Goal: Information Seeking & Learning: Learn about a topic

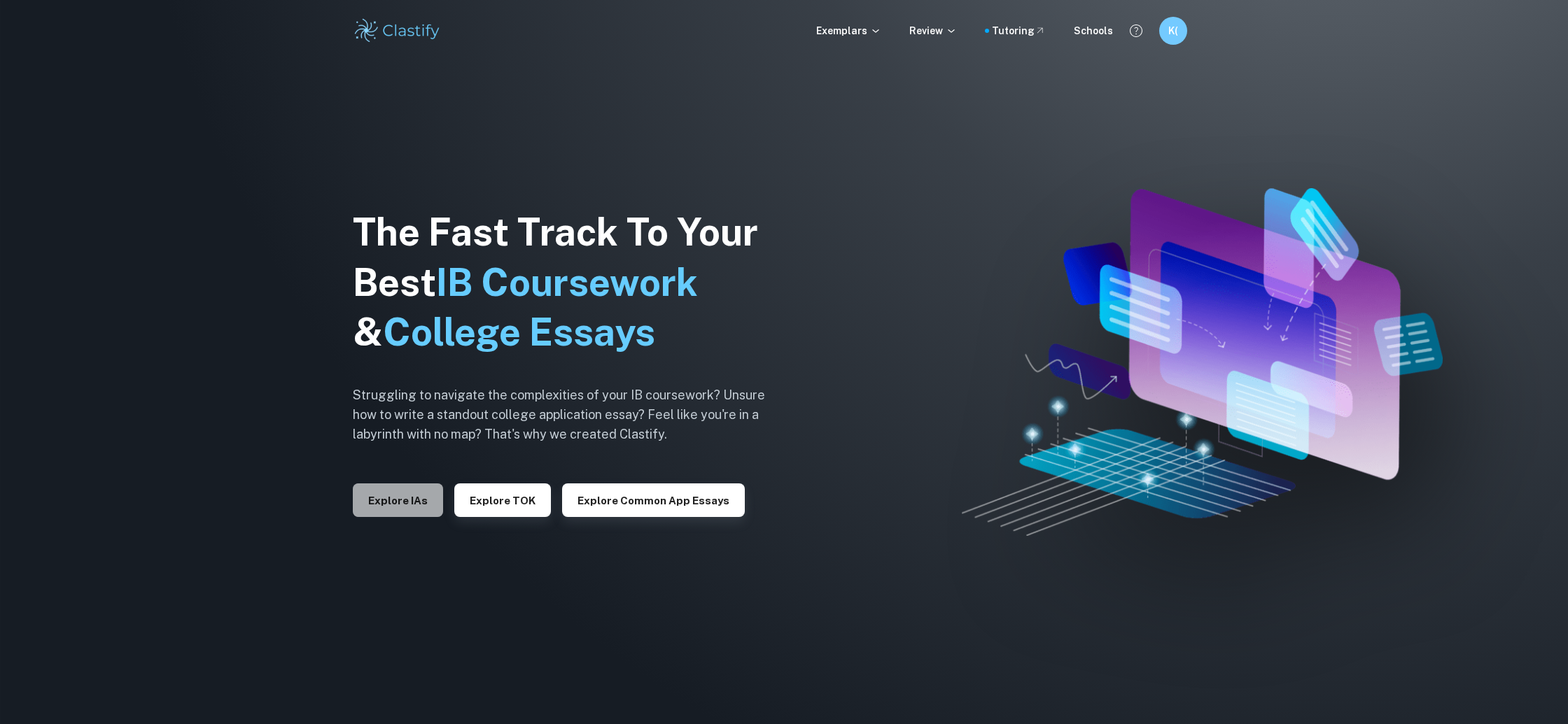
click at [389, 504] on button "Explore IAs" at bounding box center [397, 500] width 90 height 34
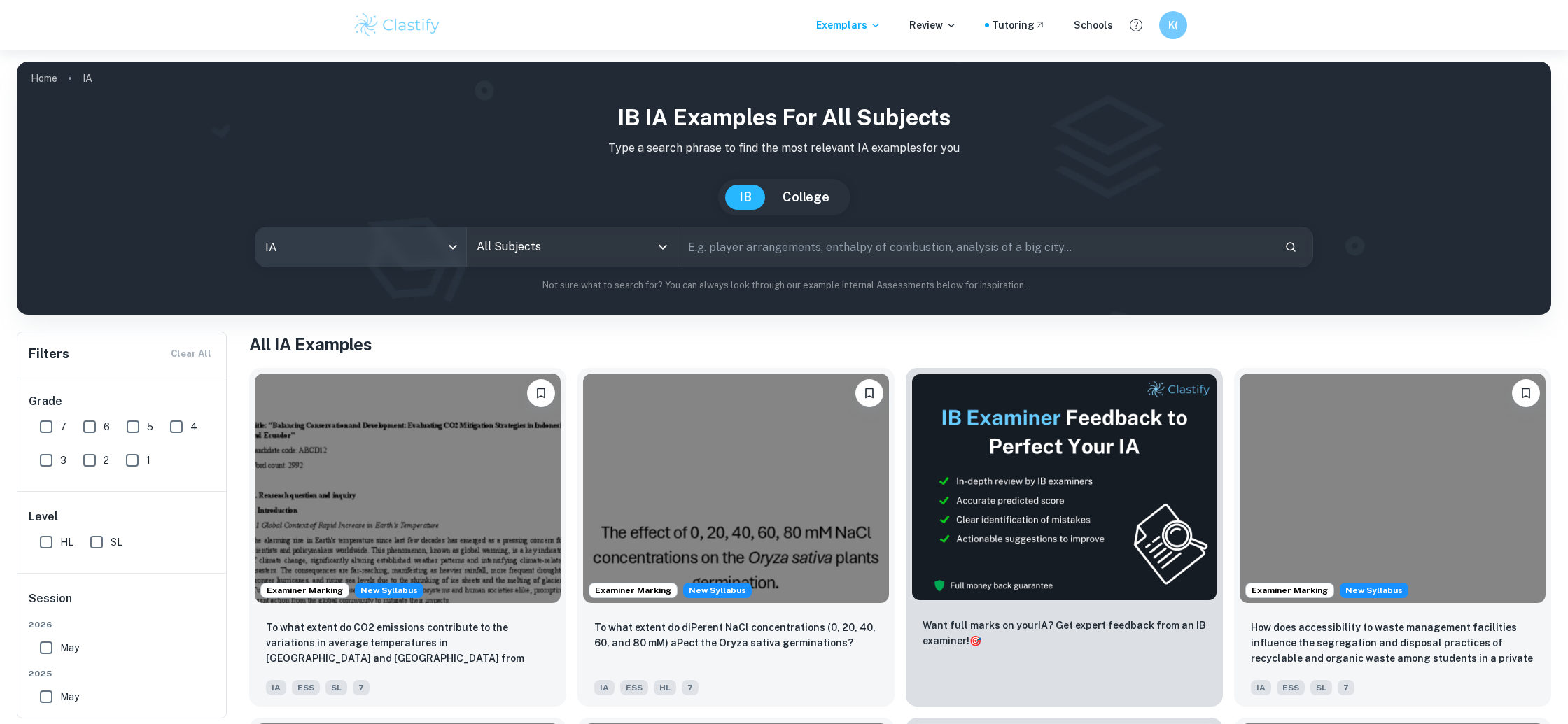
click at [340, 254] on body "We value your privacy We use cookies to enhance your browsing experience, serve…" at bounding box center [784, 413] width 1568 height 724
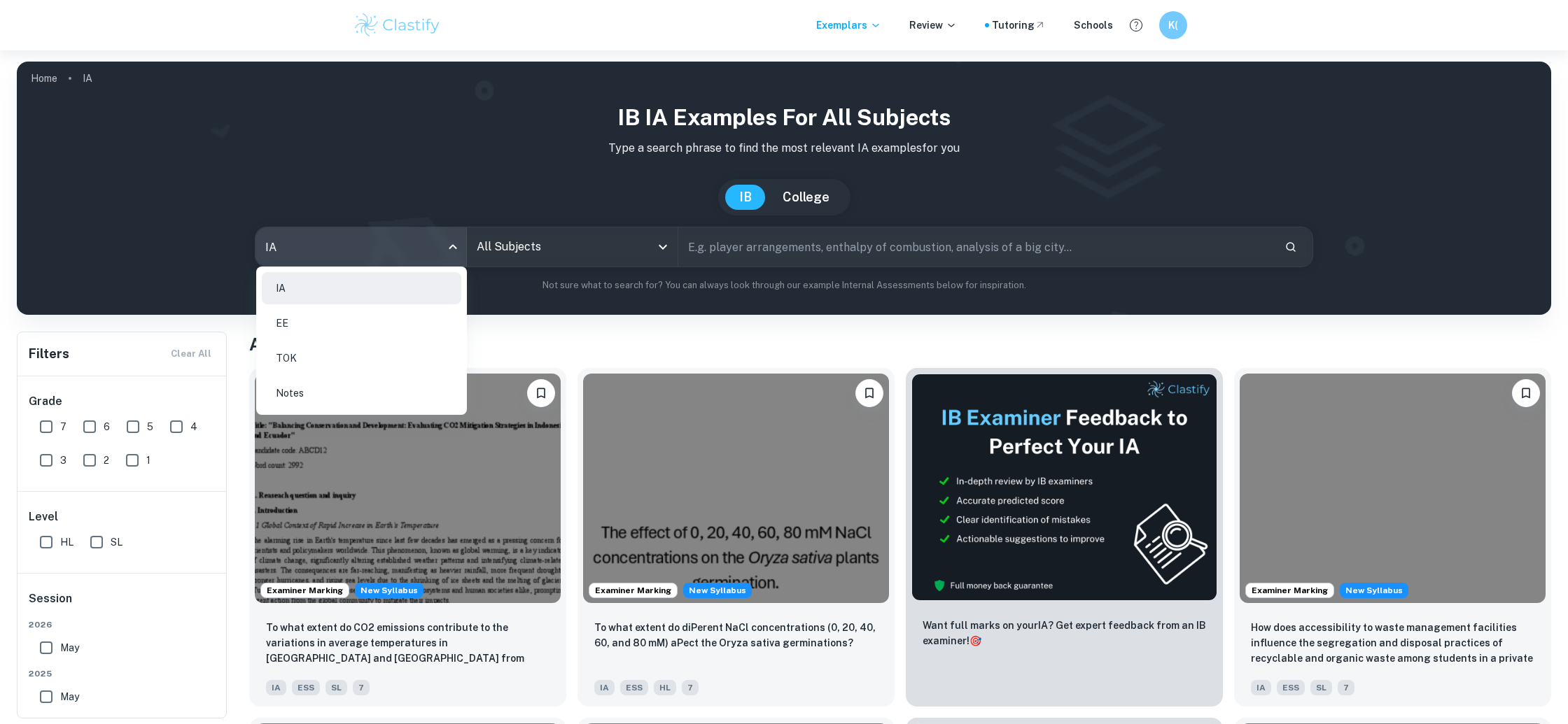
drag, startPoint x: 343, startPoint y: 320, endPoint x: 389, endPoint y: 300, distance: 50.2
click at [343, 320] on li "EE" at bounding box center [361, 323] width 199 height 32
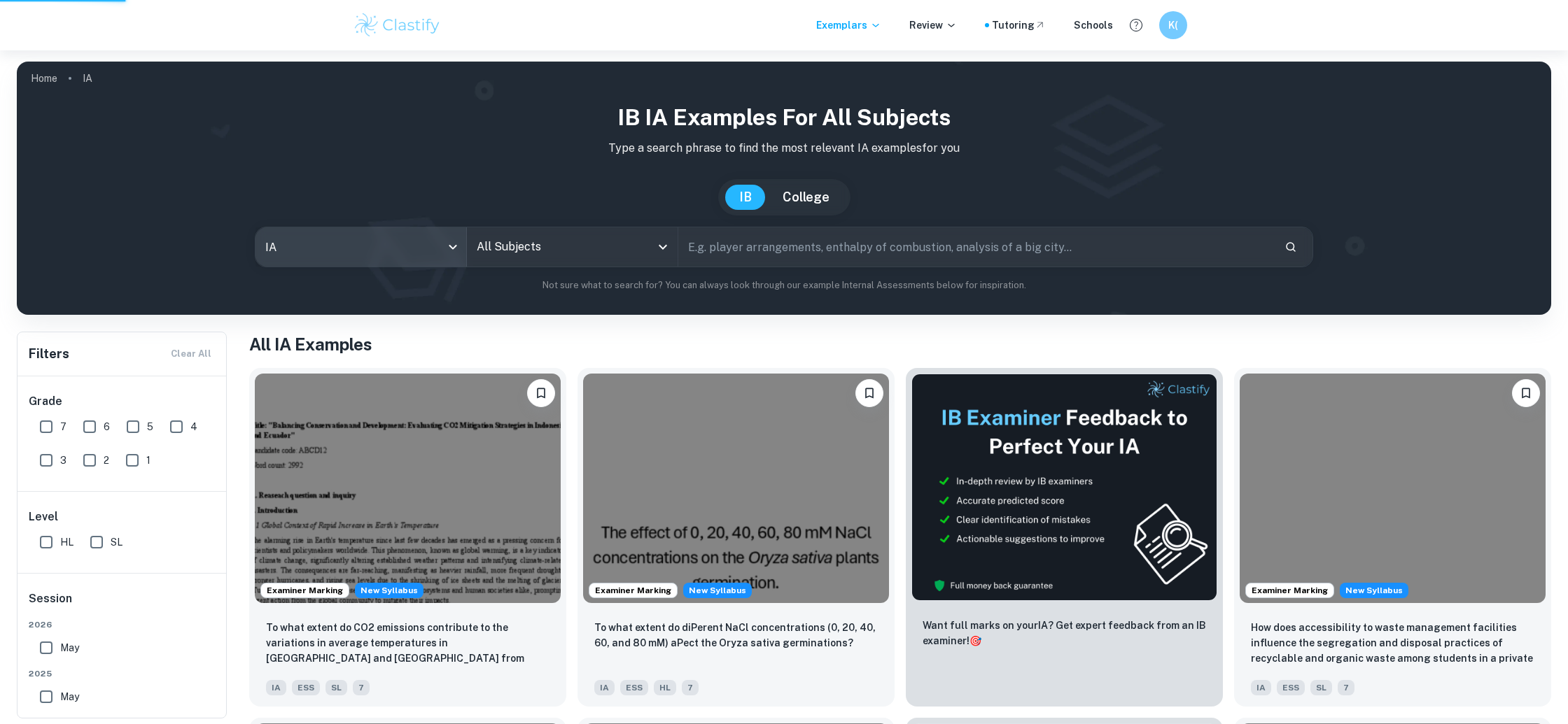
type input "ee"
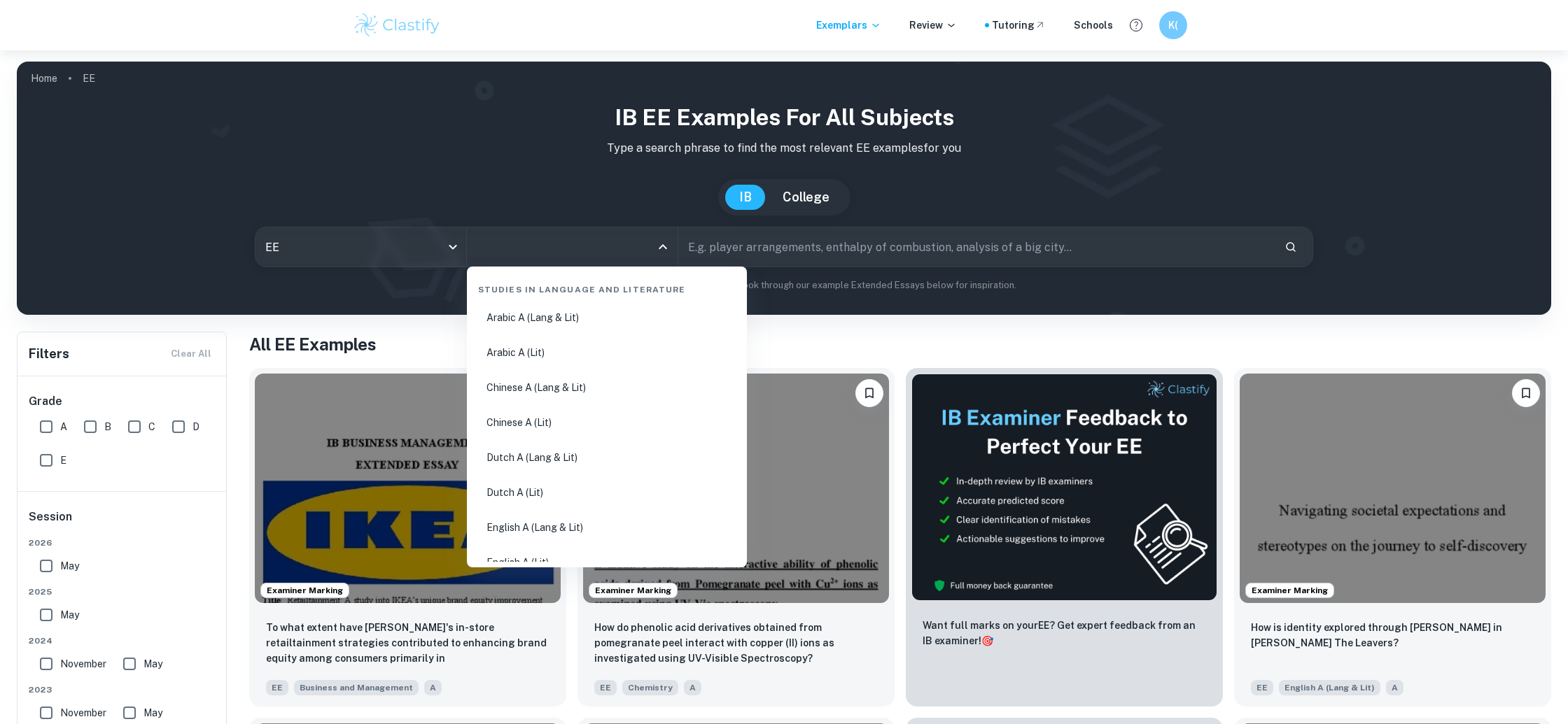
click at [564, 248] on input "All Subjects" at bounding box center [562, 247] width 177 height 26
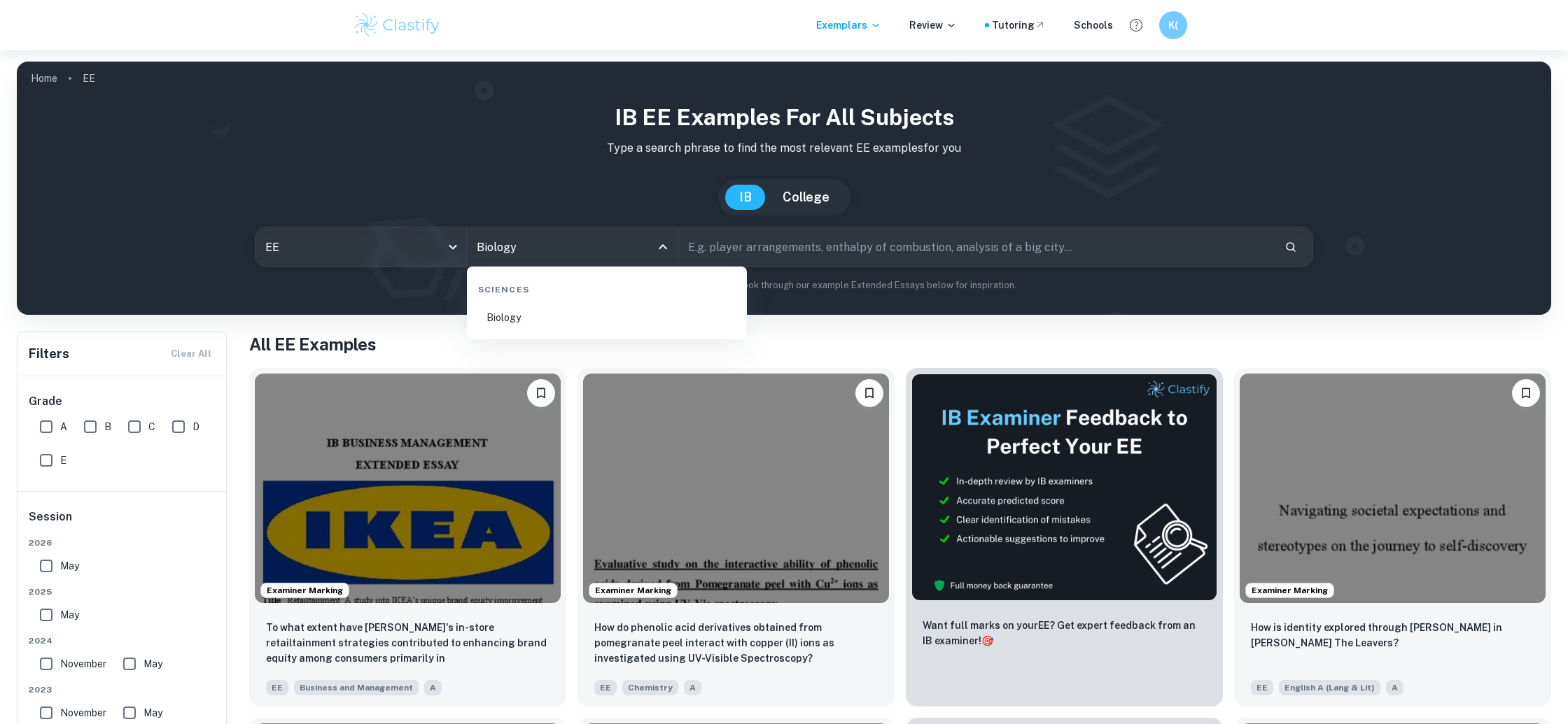
type input "Biology"
click at [595, 313] on li "Biology" at bounding box center [607, 318] width 269 height 32
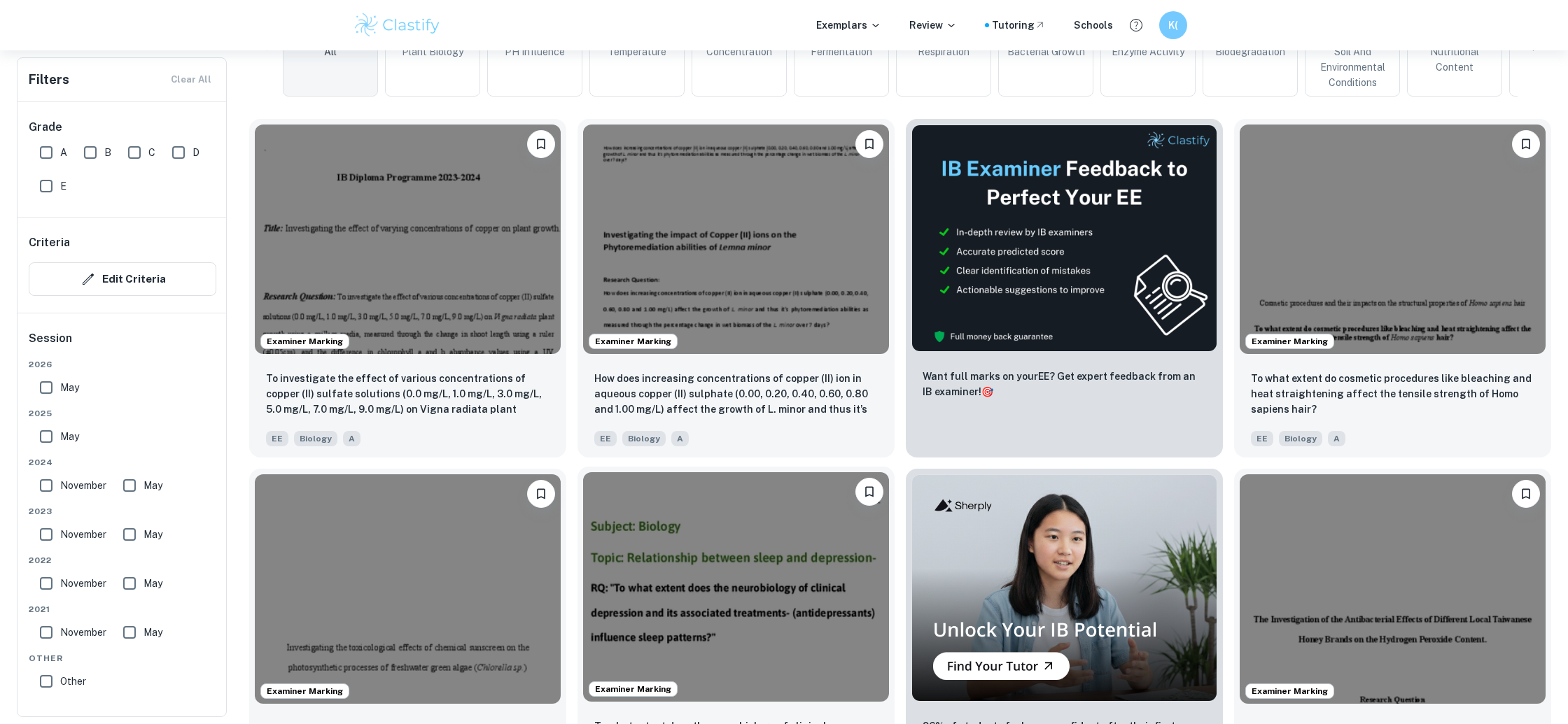
scroll to position [484, 0]
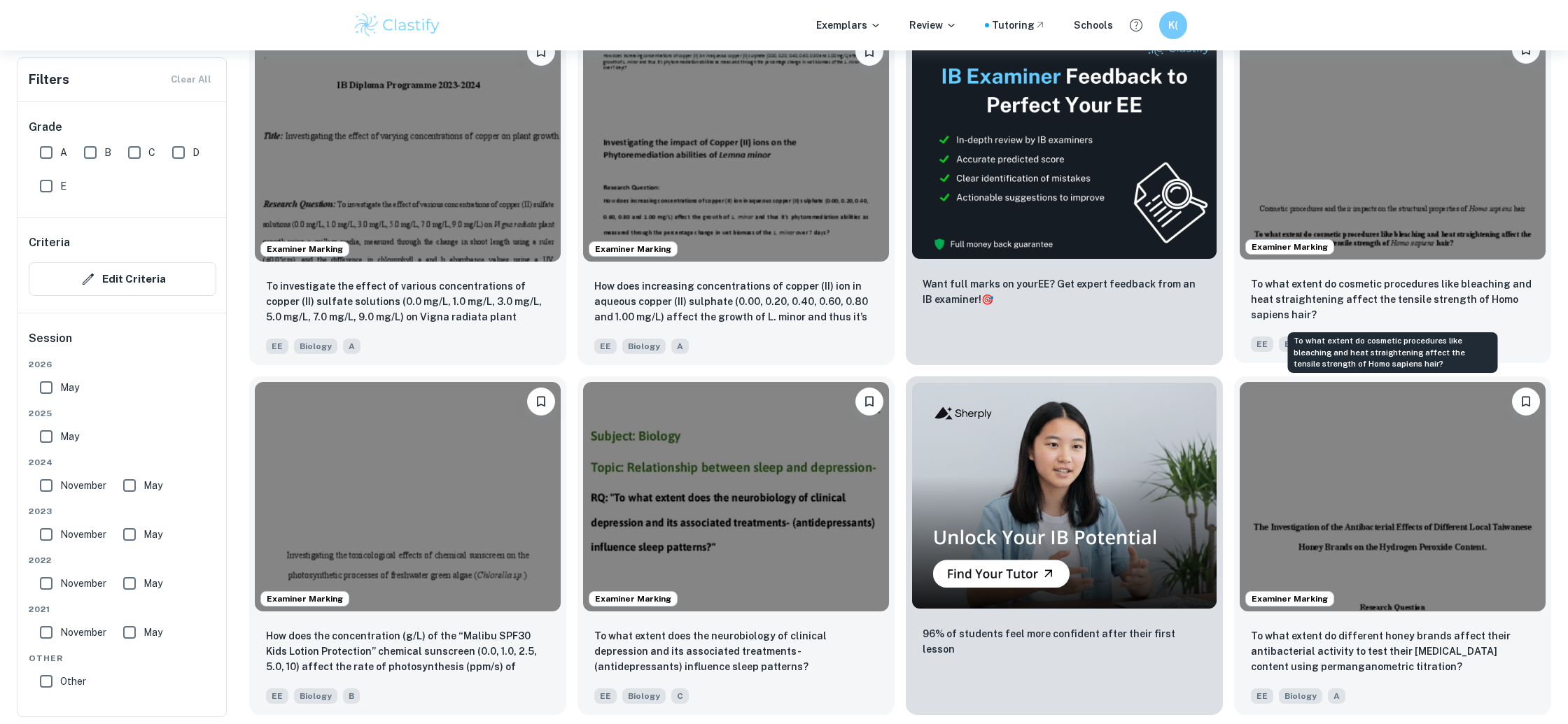
click at [1440, 300] on p "To what extent do cosmetic procedures like bleaching and heat straightening aff…" at bounding box center [1392, 299] width 284 height 46
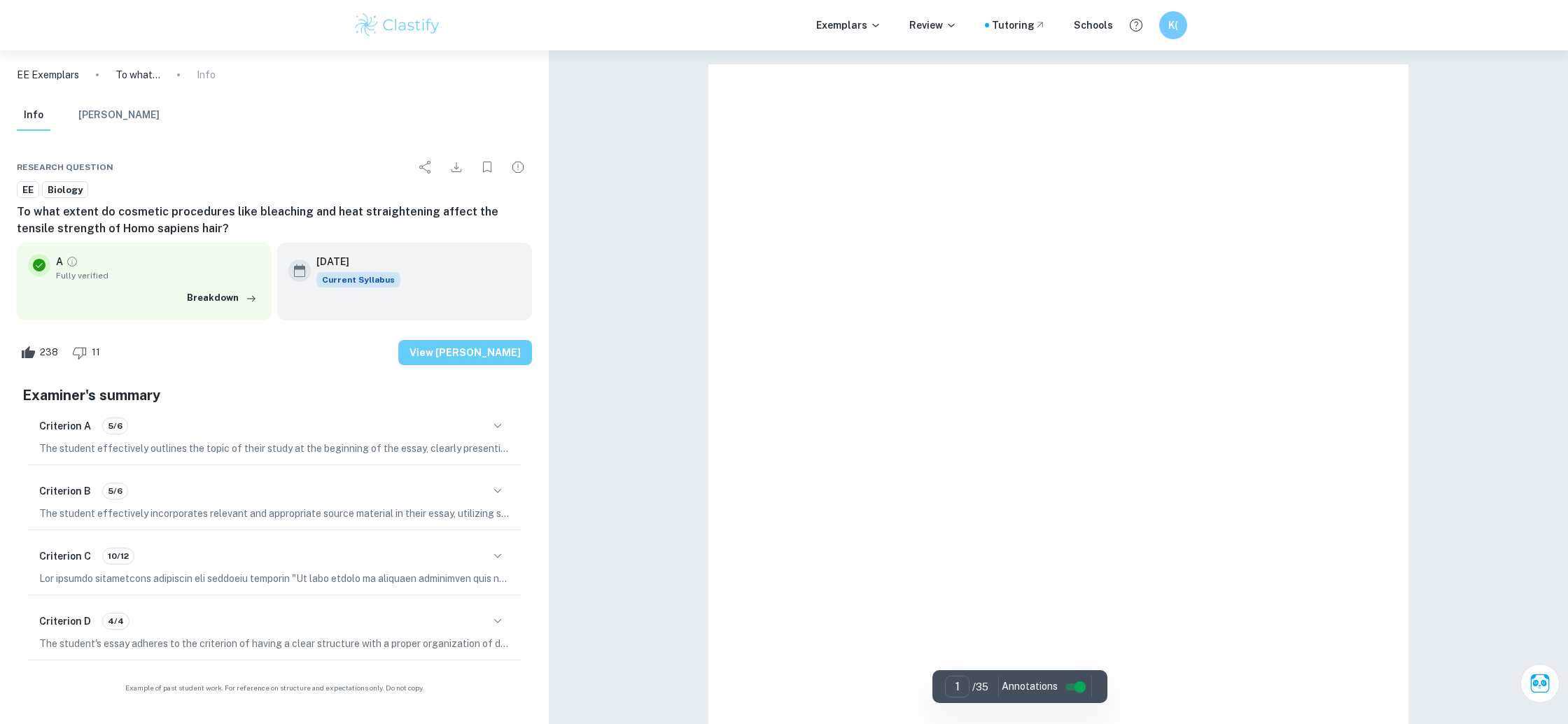
click at [497, 353] on button "View [PERSON_NAME]" at bounding box center [465, 352] width 133 height 25
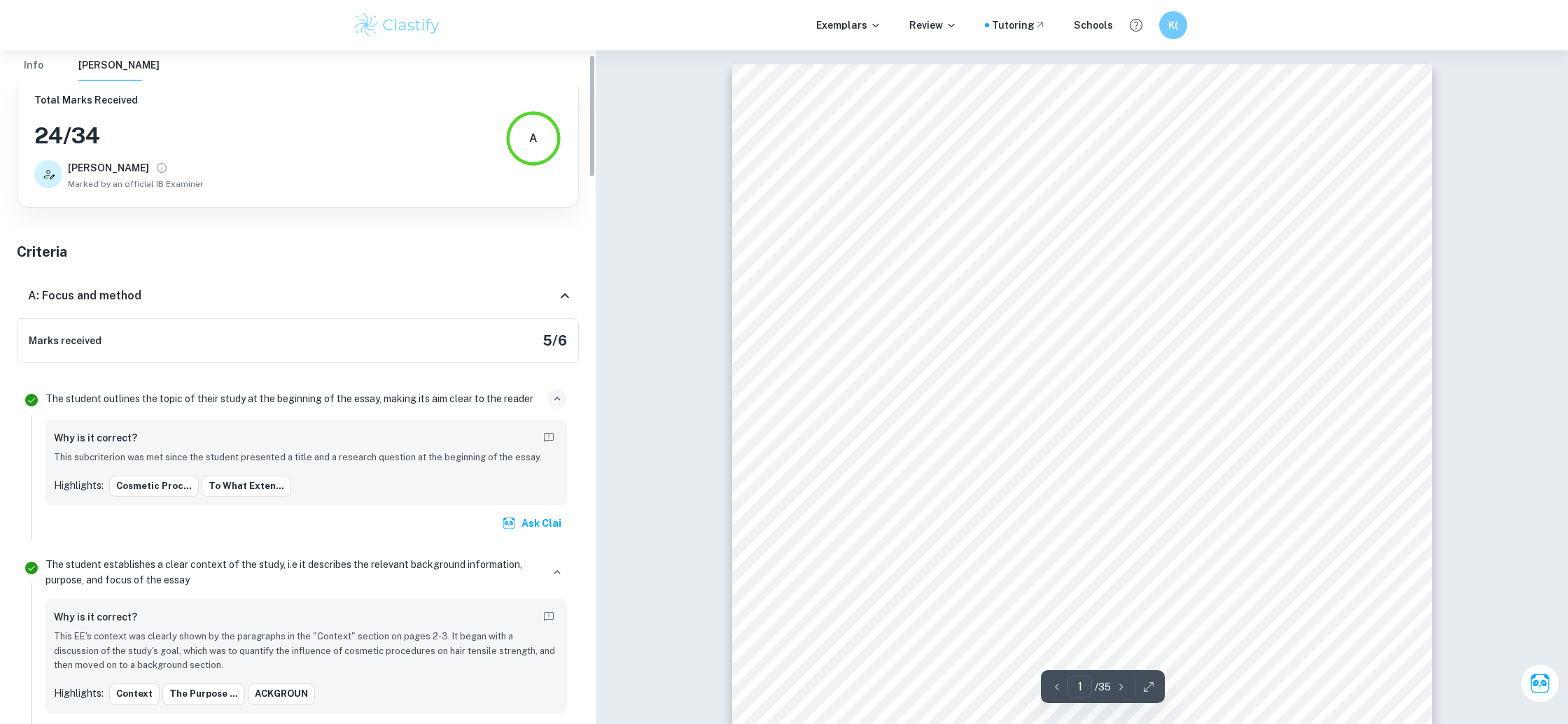
scroll to position [74, 0]
click at [561, 394] on icon "button" at bounding box center [557, 395] width 12 height 12
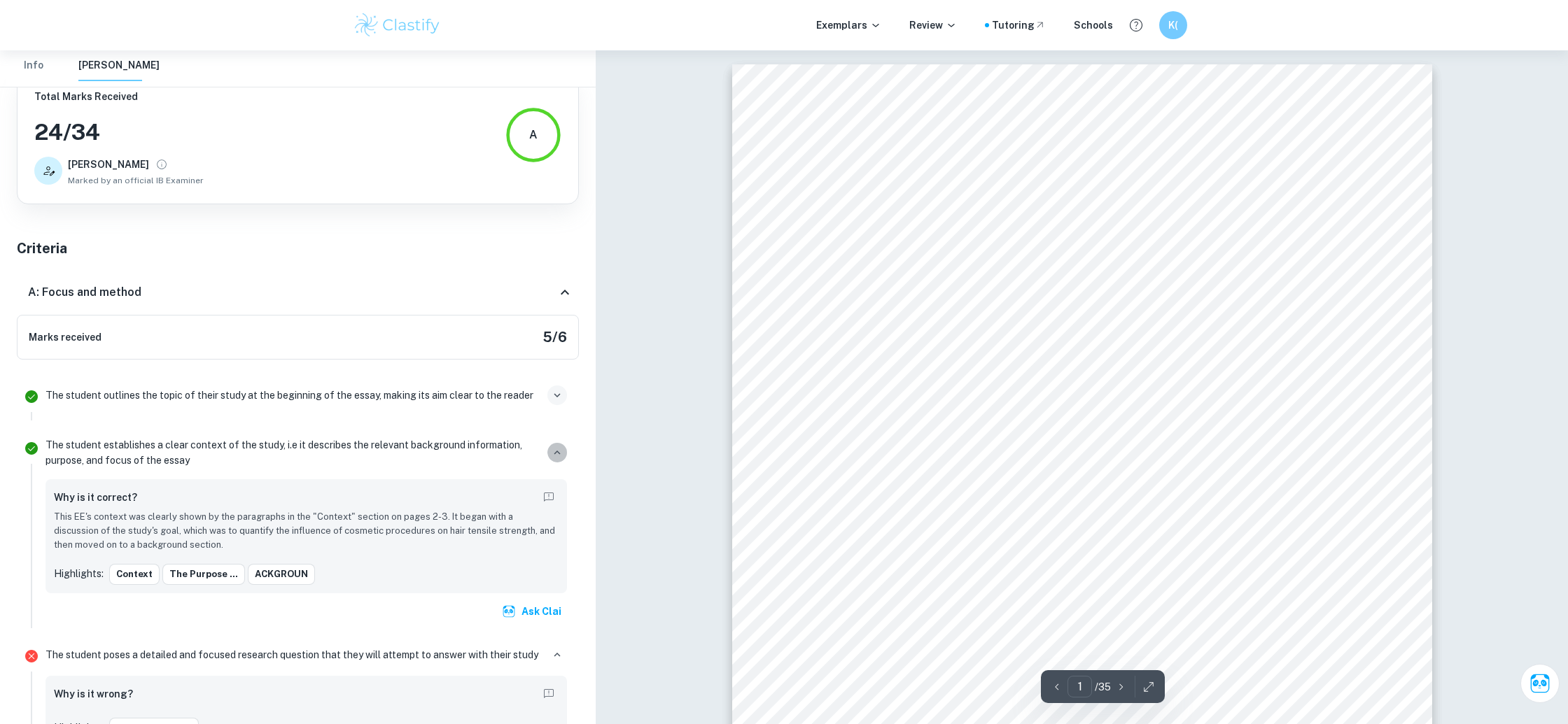
click at [556, 443] on button "button" at bounding box center [557, 452] width 20 height 20
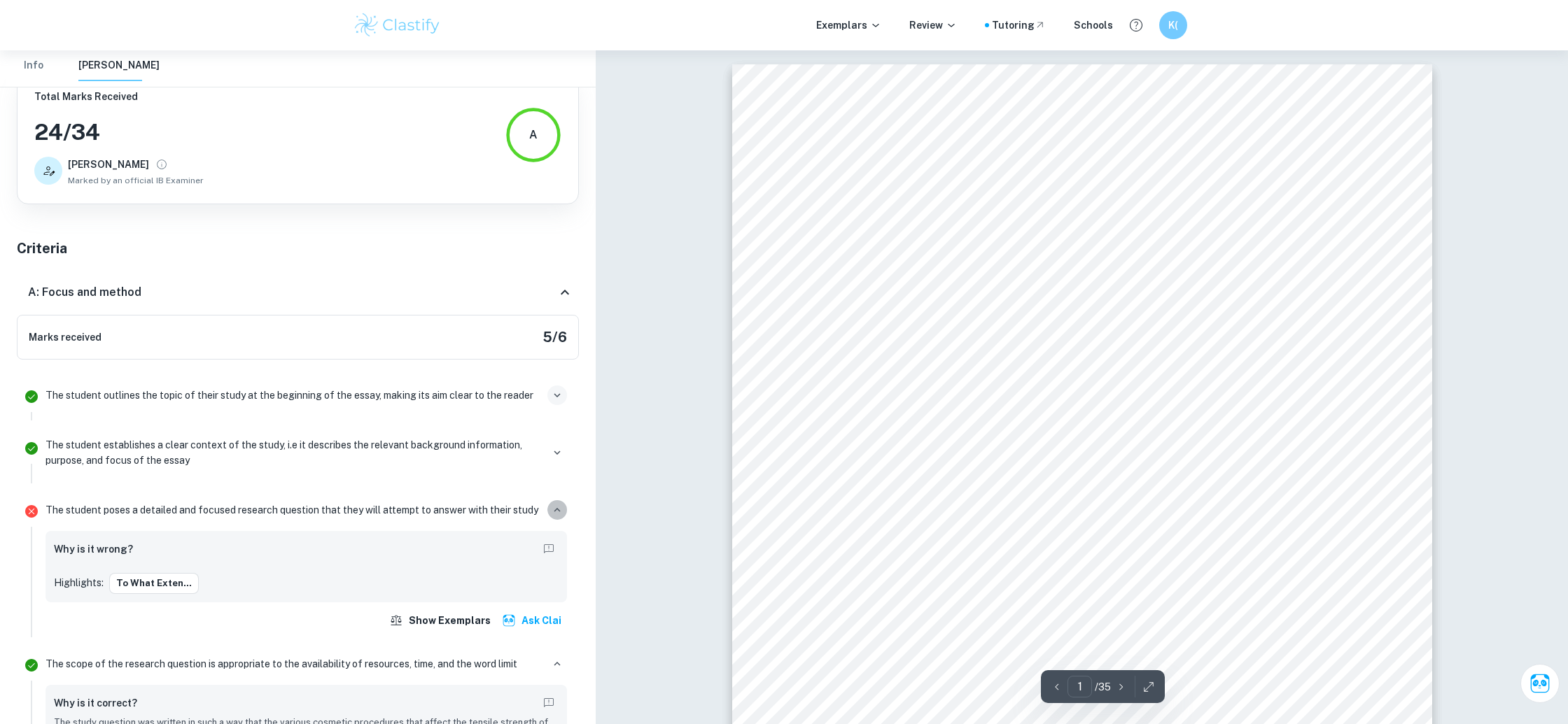
click at [551, 508] on icon "button" at bounding box center [557, 510] width 12 height 12
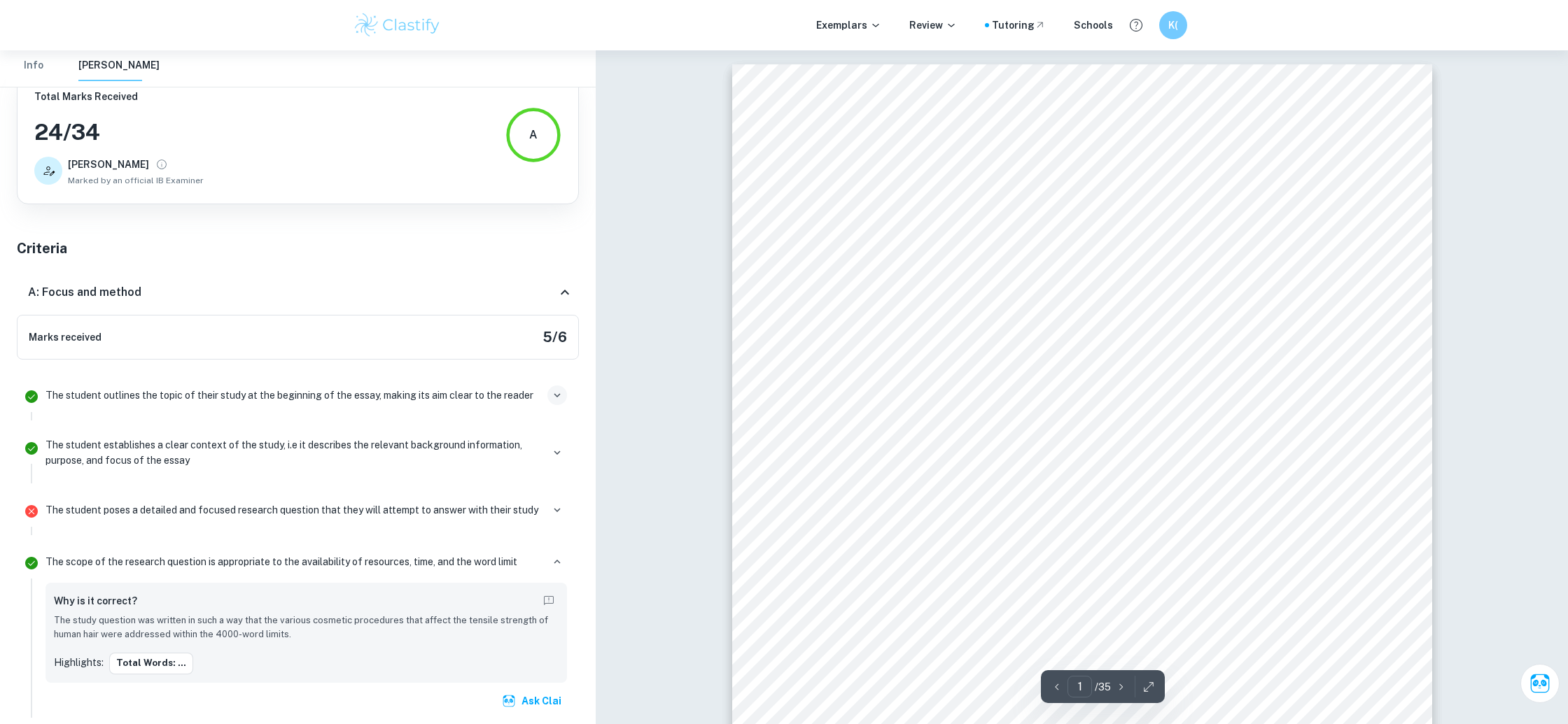
click at [551, 542] on li "The scope of the research question is appropriate to the availability of resour…" at bounding box center [298, 632] width 562 height 182
click at [553, 561] on icon "button" at bounding box center [557, 561] width 12 height 12
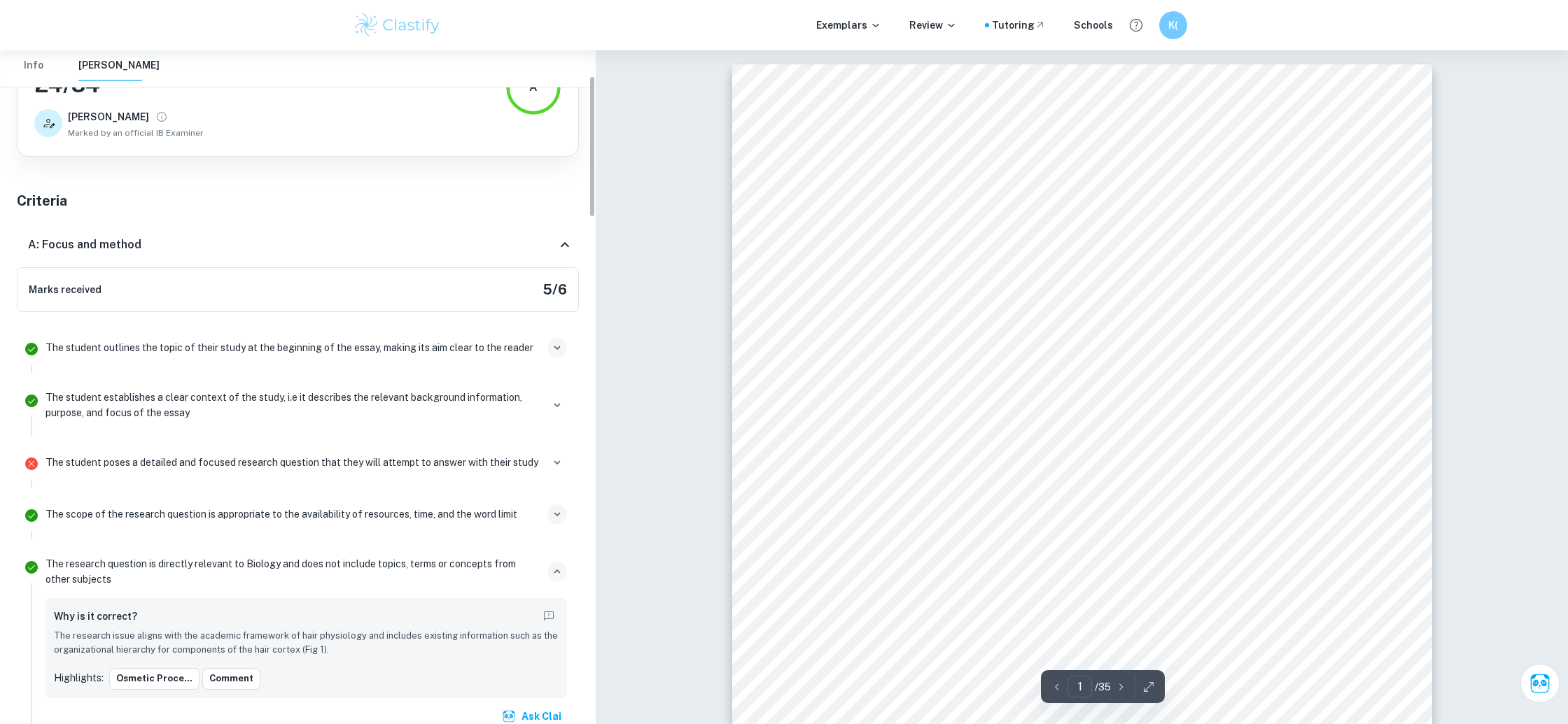
click at [554, 577] on icon "button" at bounding box center [557, 572] width 12 height 12
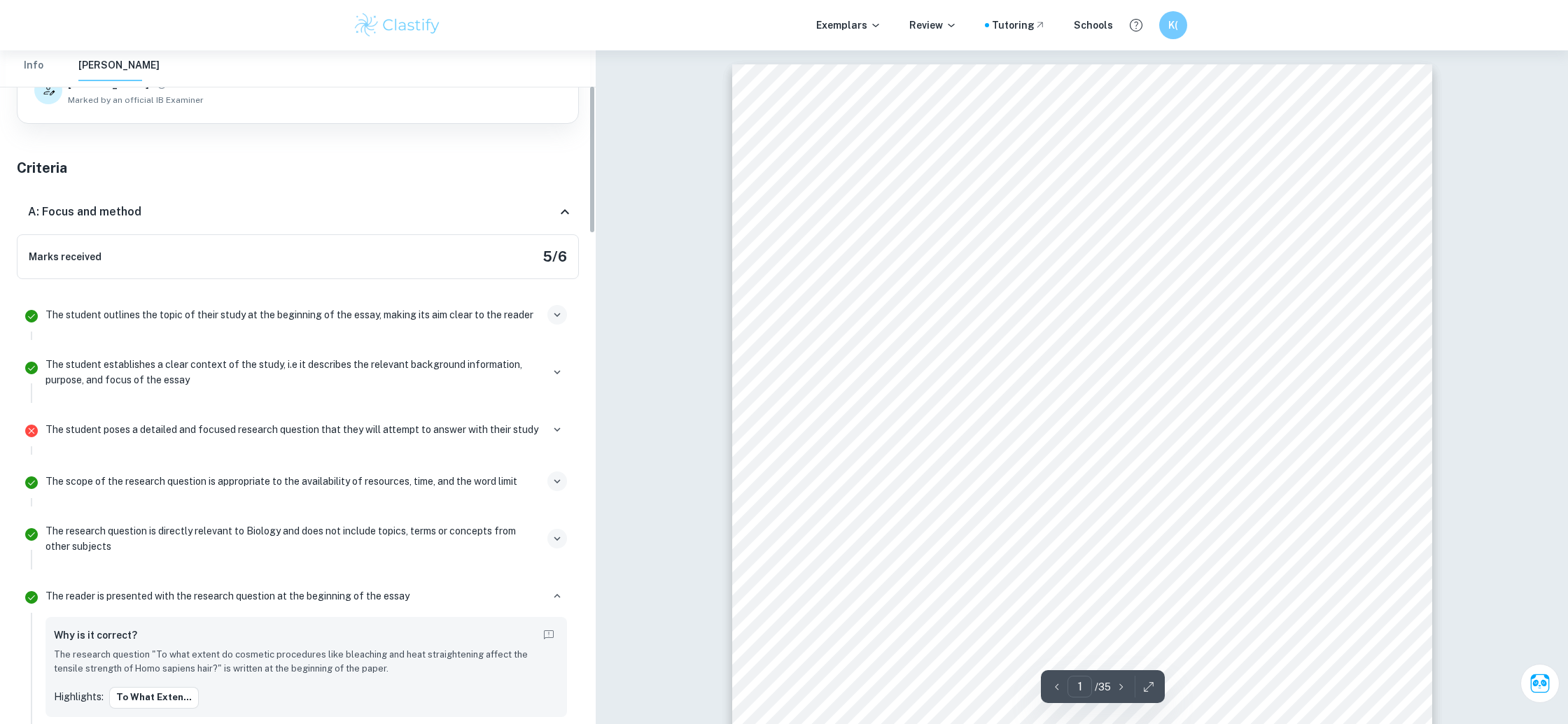
scroll to position [173, 0]
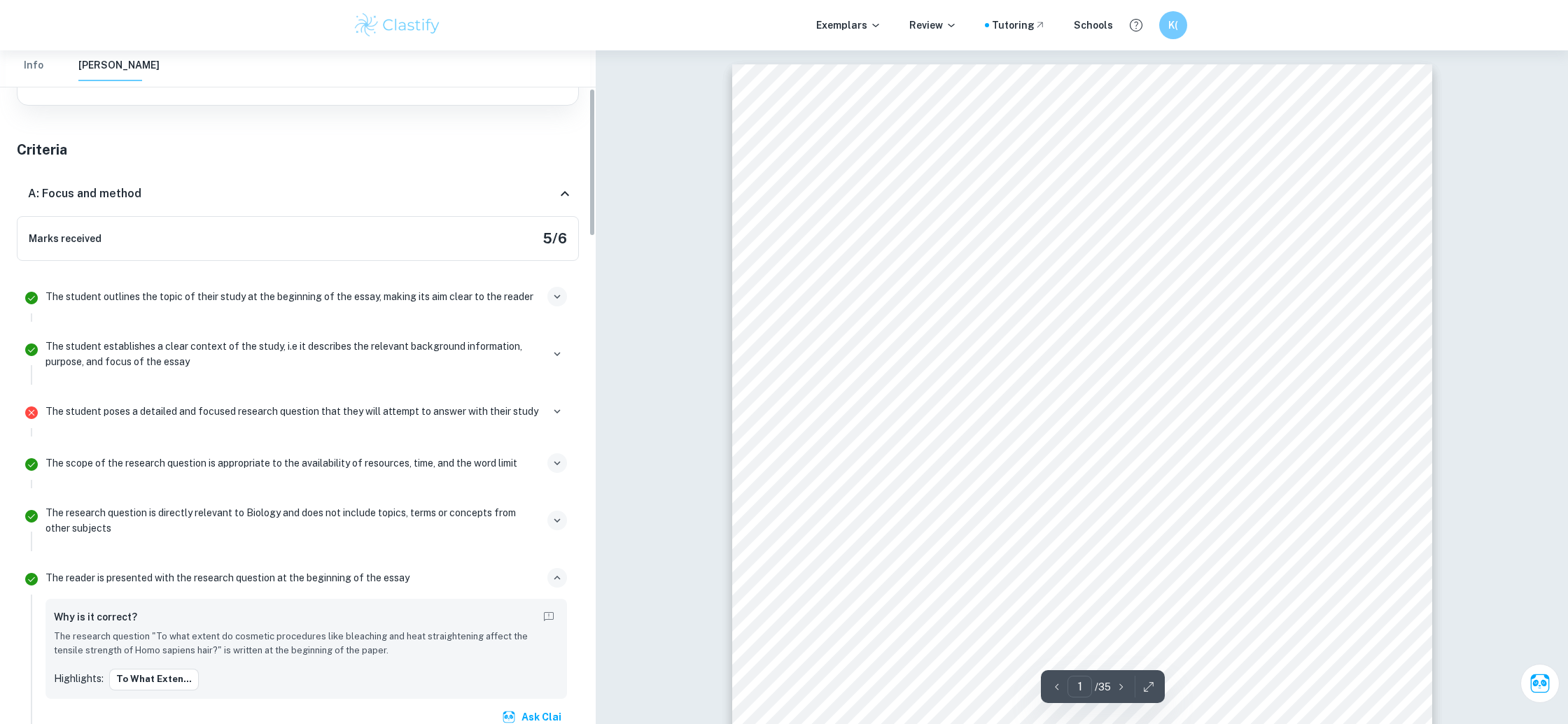
click at [552, 575] on icon "button" at bounding box center [557, 577] width 12 height 12
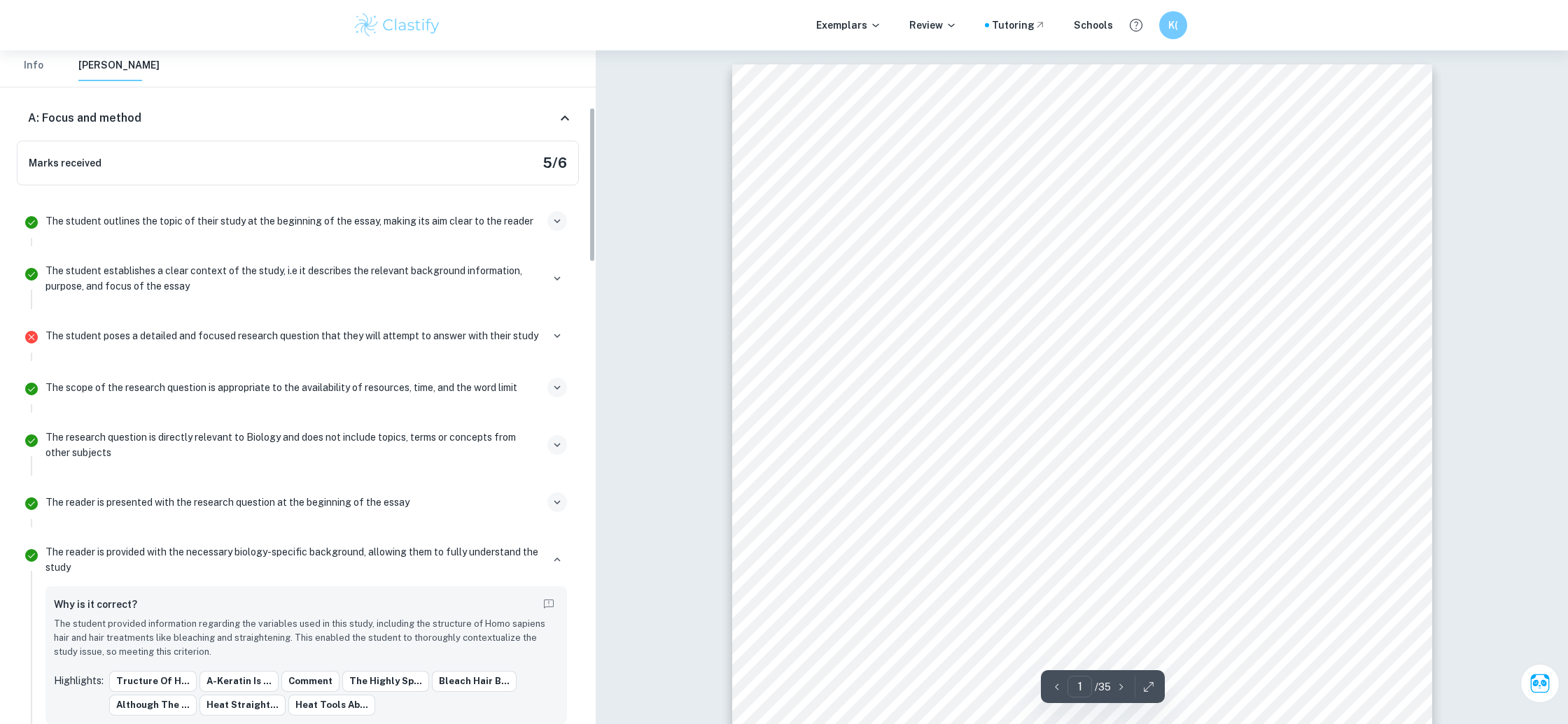
scroll to position [249, 0]
click at [558, 559] on icon "button" at bounding box center [557, 558] width 12 height 12
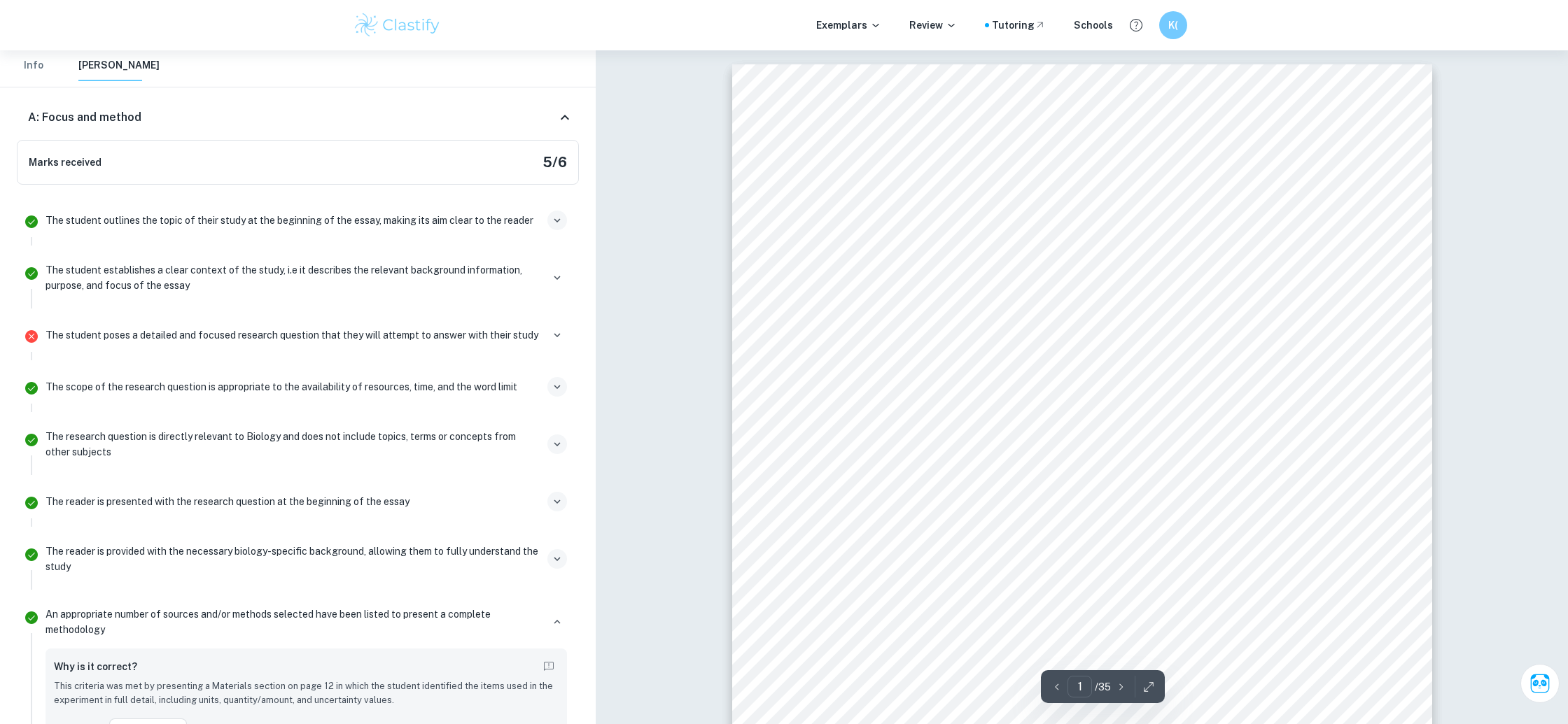
click at [562, 438] on icon "button" at bounding box center [557, 444] width 12 height 12
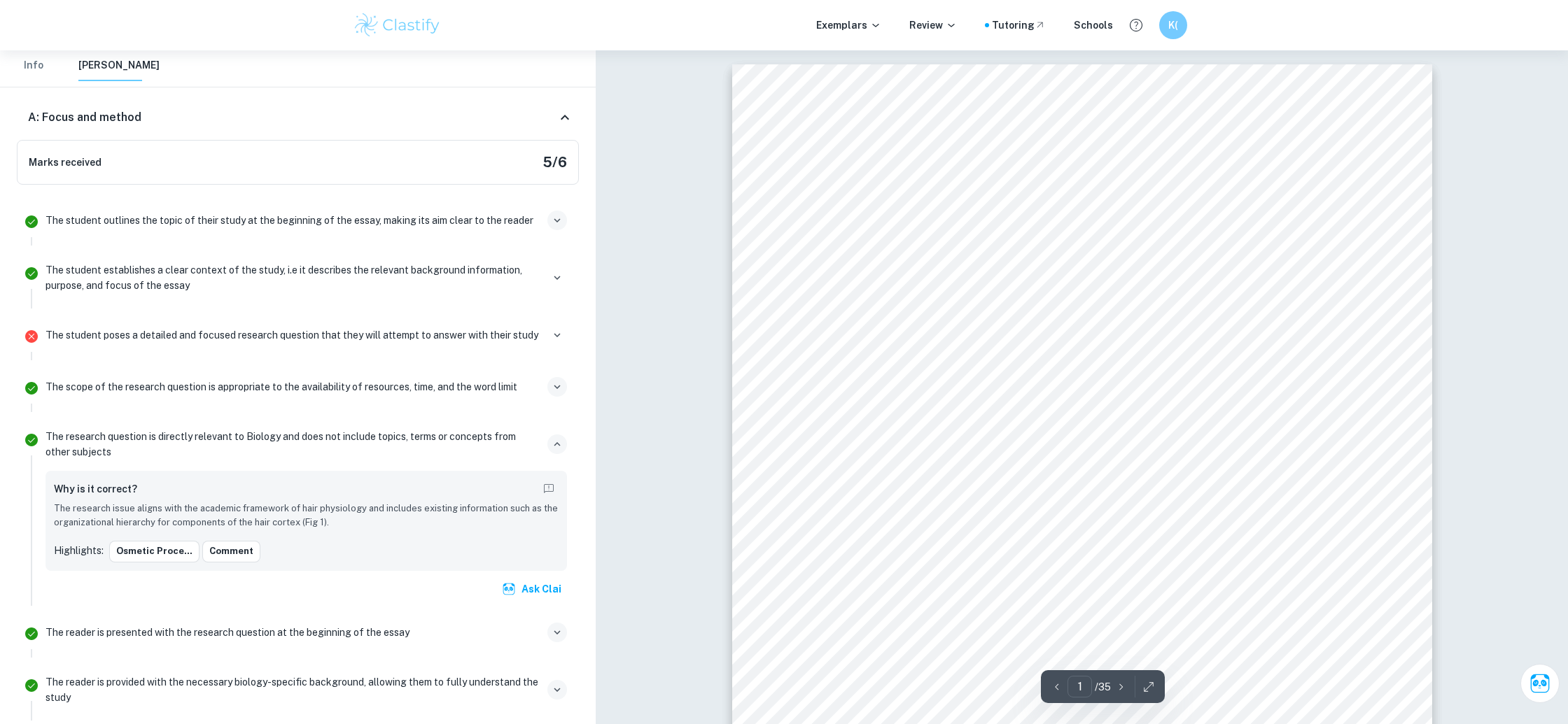
click at [561, 439] on icon "button" at bounding box center [557, 444] width 12 height 12
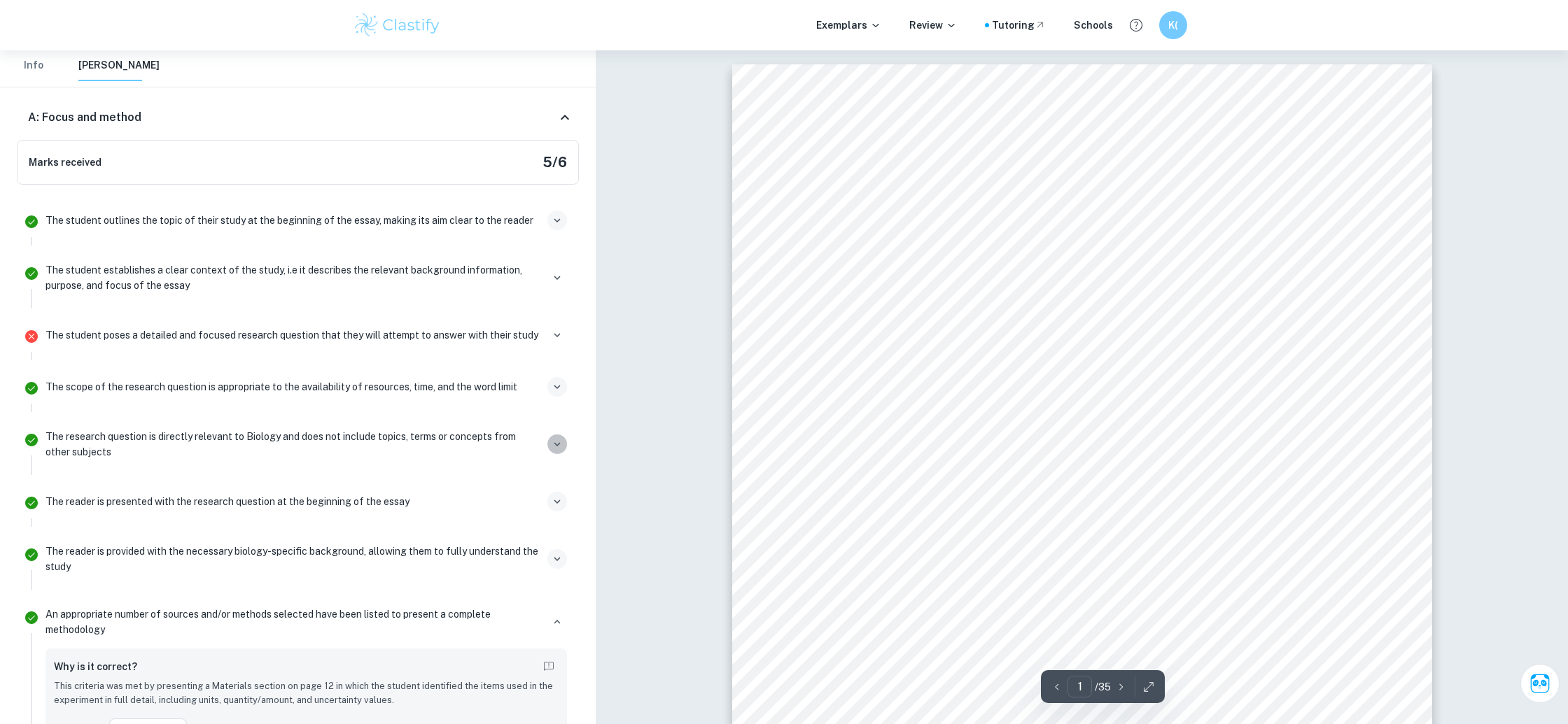
click at [561, 439] on icon "button" at bounding box center [557, 444] width 12 height 12
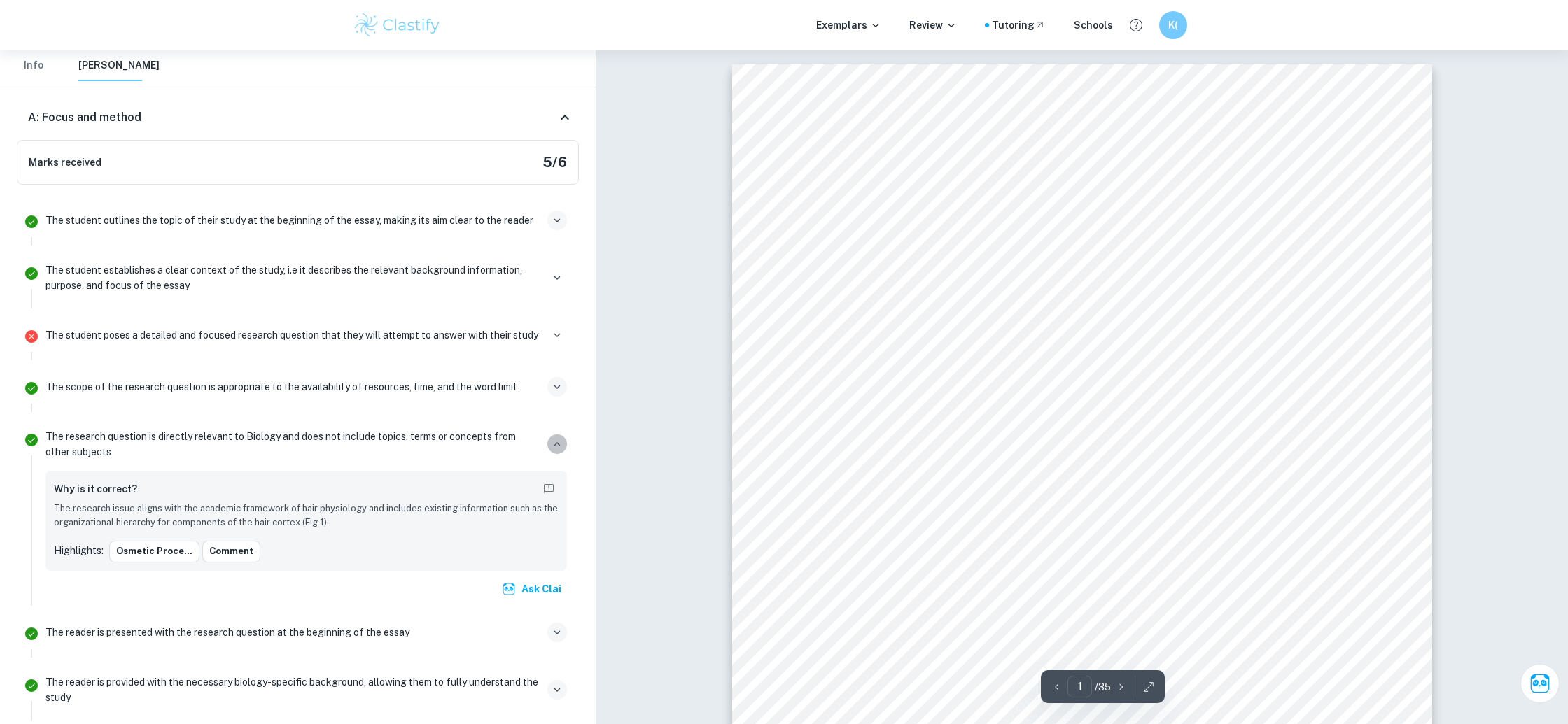
click at [561, 439] on icon "button" at bounding box center [557, 444] width 12 height 12
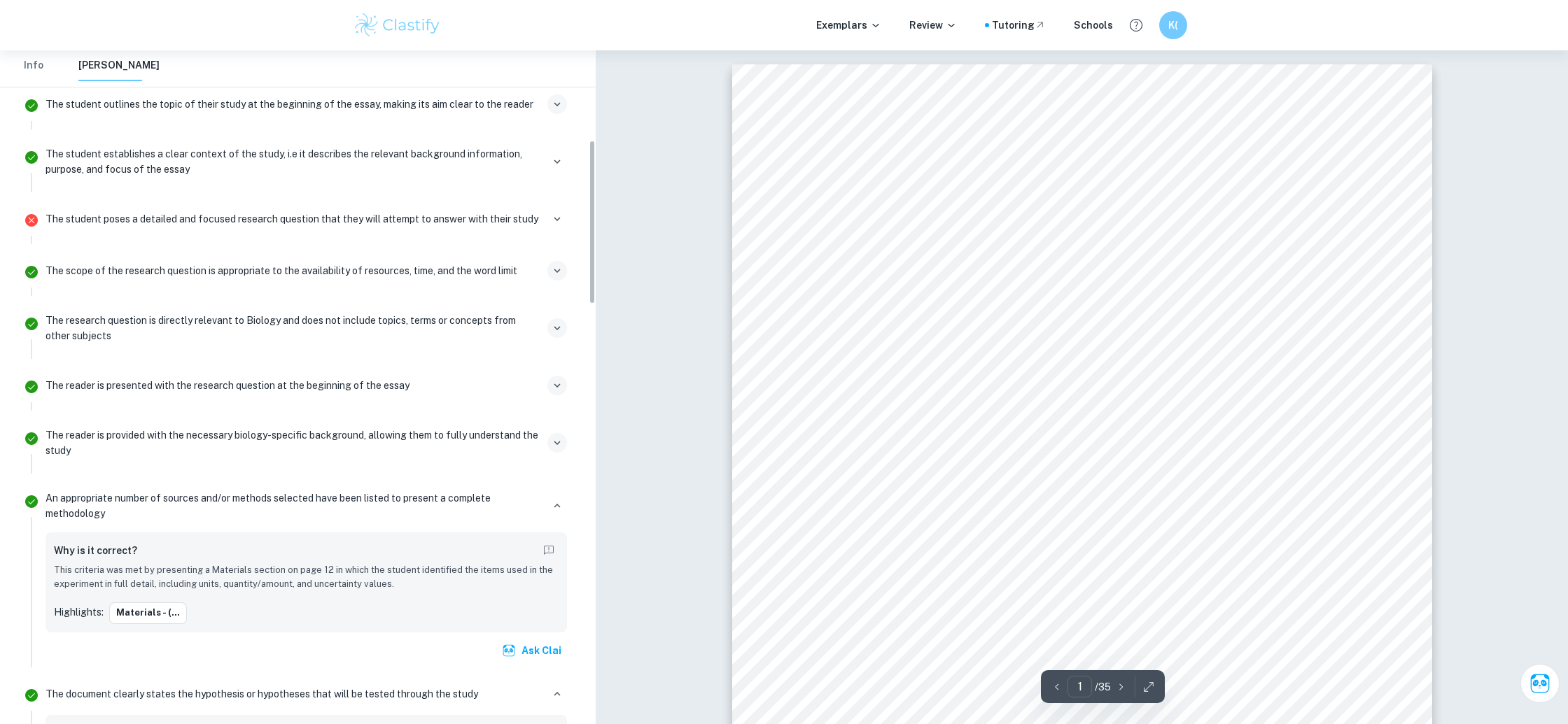
scroll to position [366, 0]
click at [557, 504] on icon "button" at bounding box center [557, 506] width 7 height 4
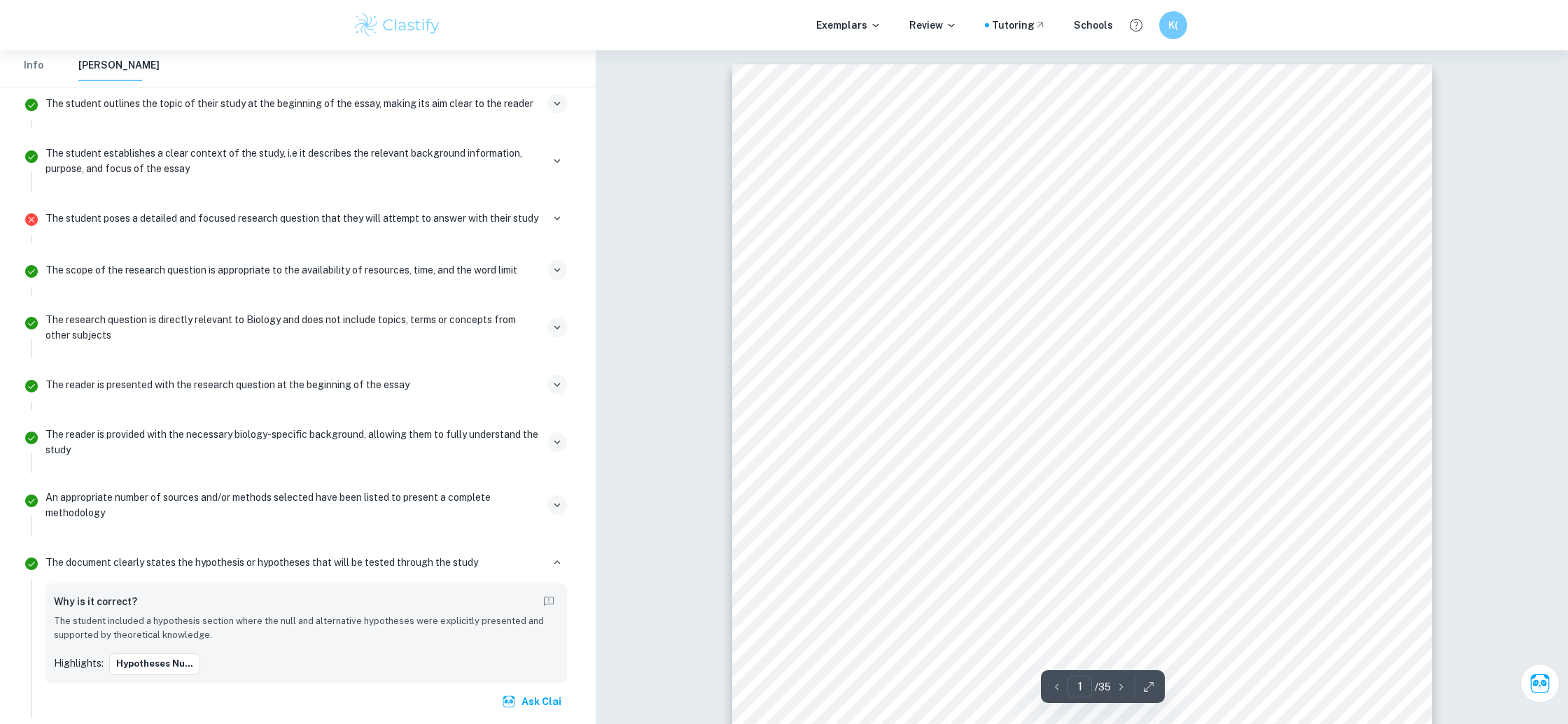
click at [554, 540] on li "An appropriate number of sources and/or methods selected have been listed to pr…" at bounding box center [298, 511] width 562 height 63
click at [553, 557] on icon "button" at bounding box center [557, 562] width 12 height 12
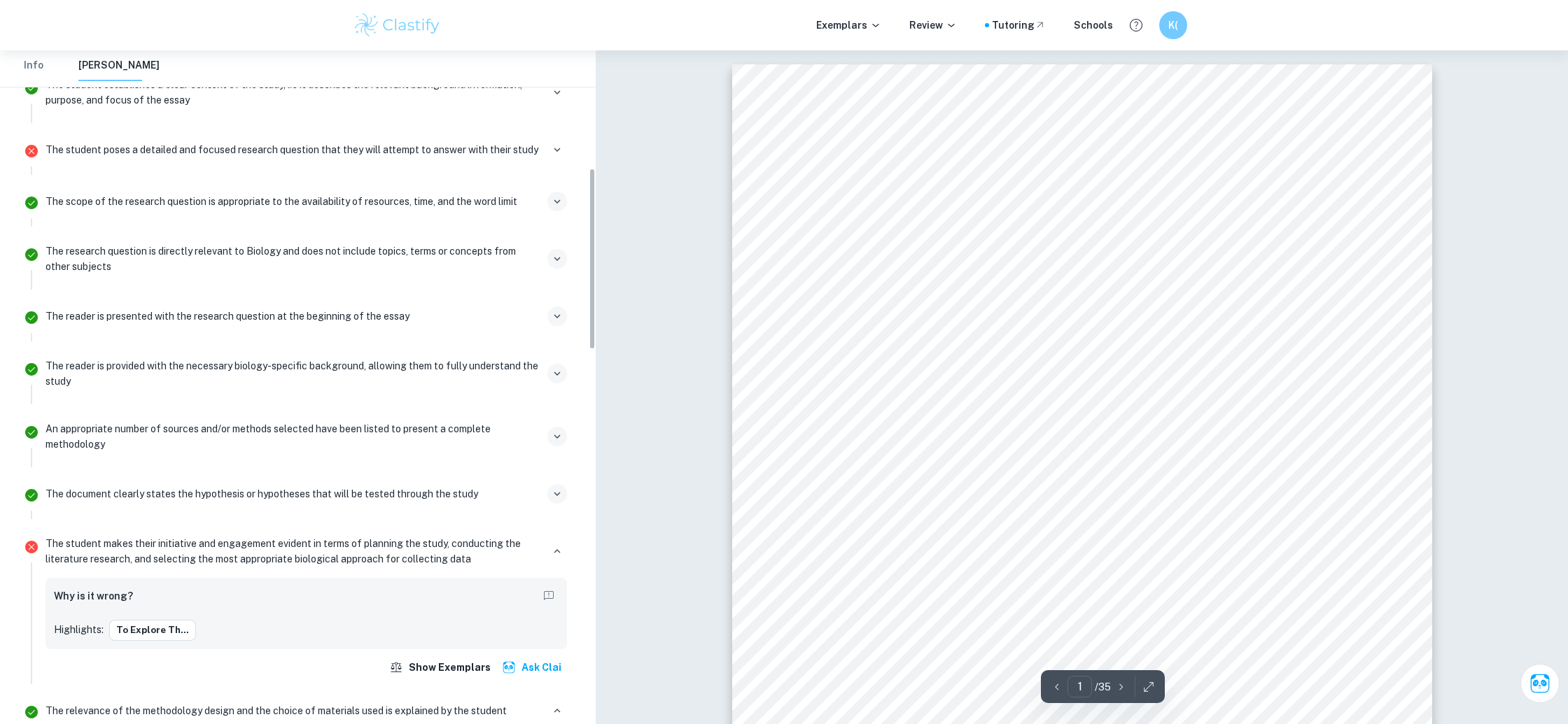
scroll to position [454, 0]
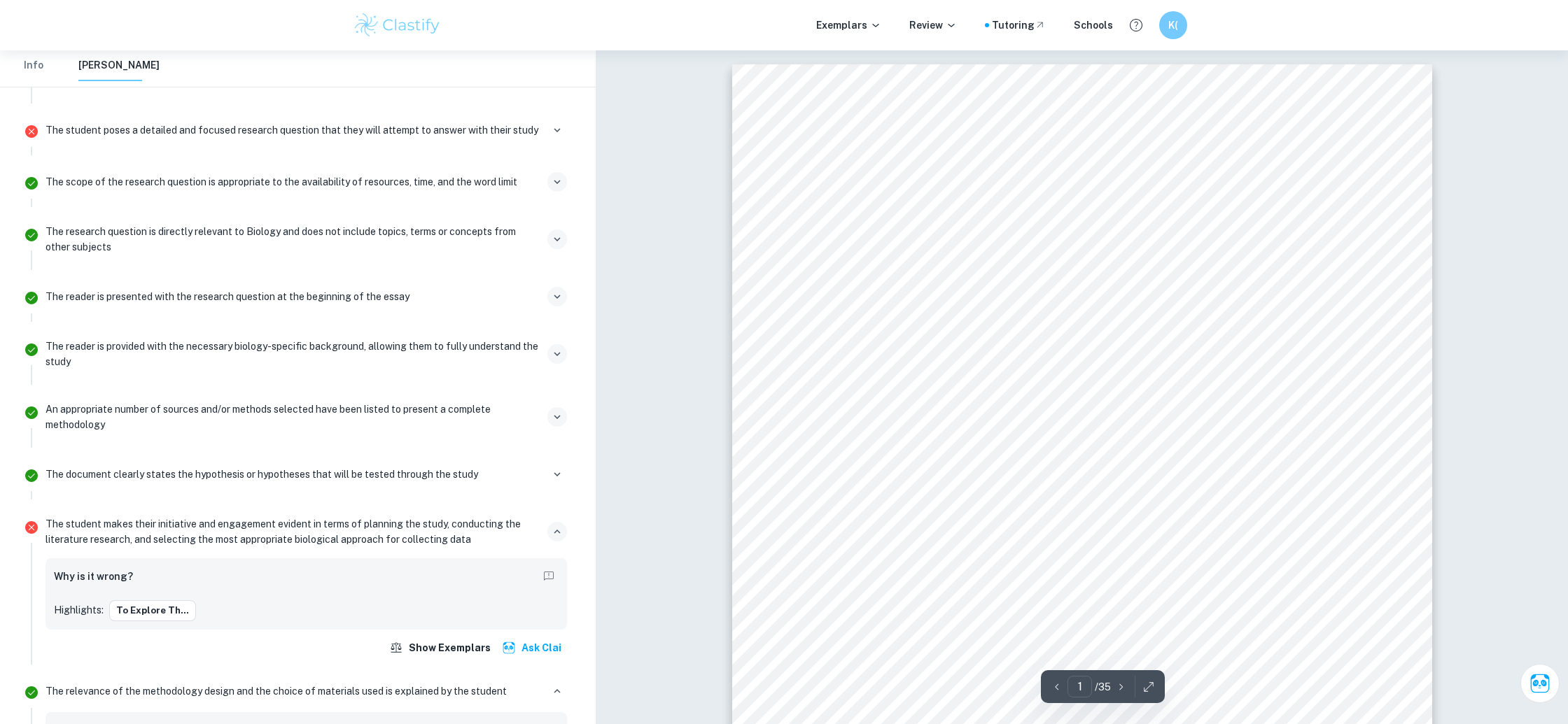
click at [556, 539] on button "button" at bounding box center [557, 531] width 20 height 20
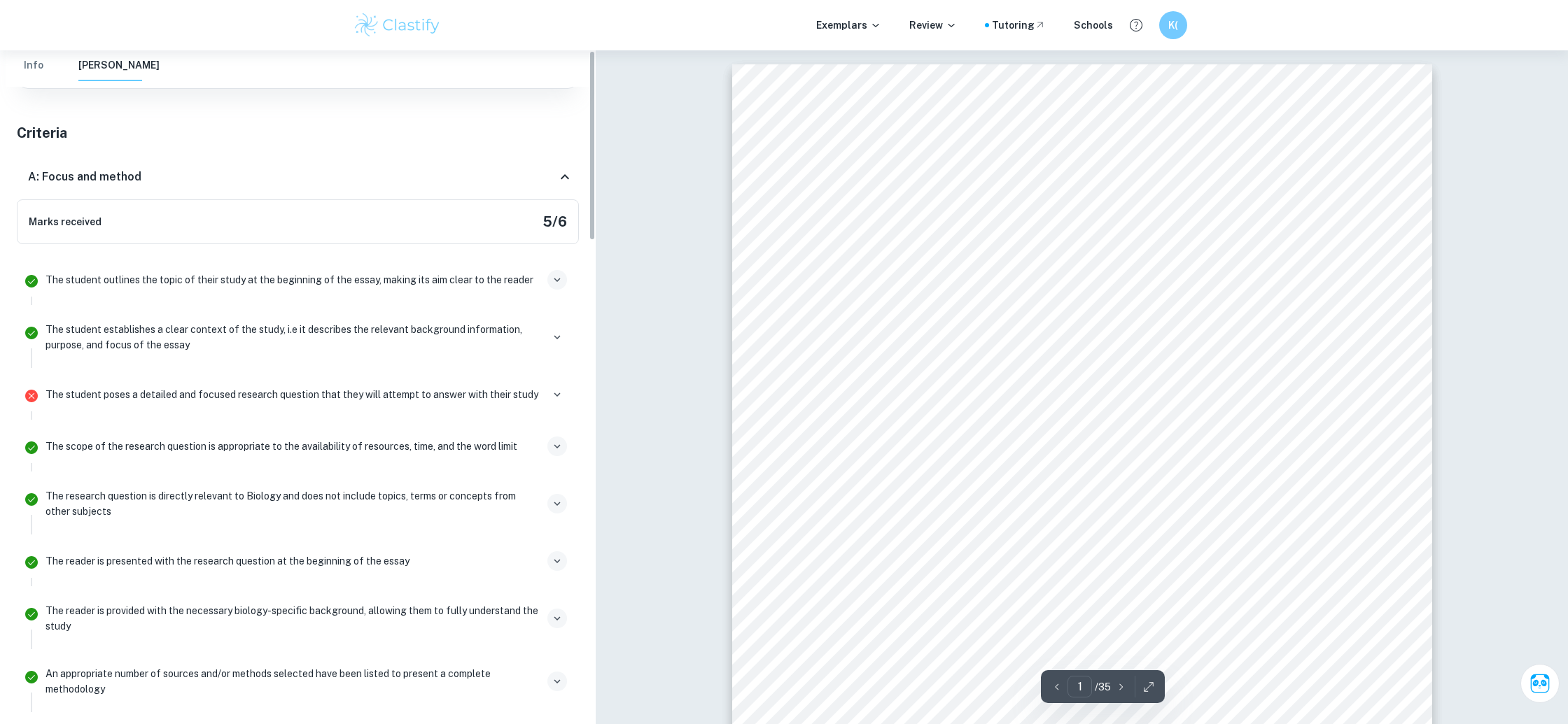
scroll to position [0, 0]
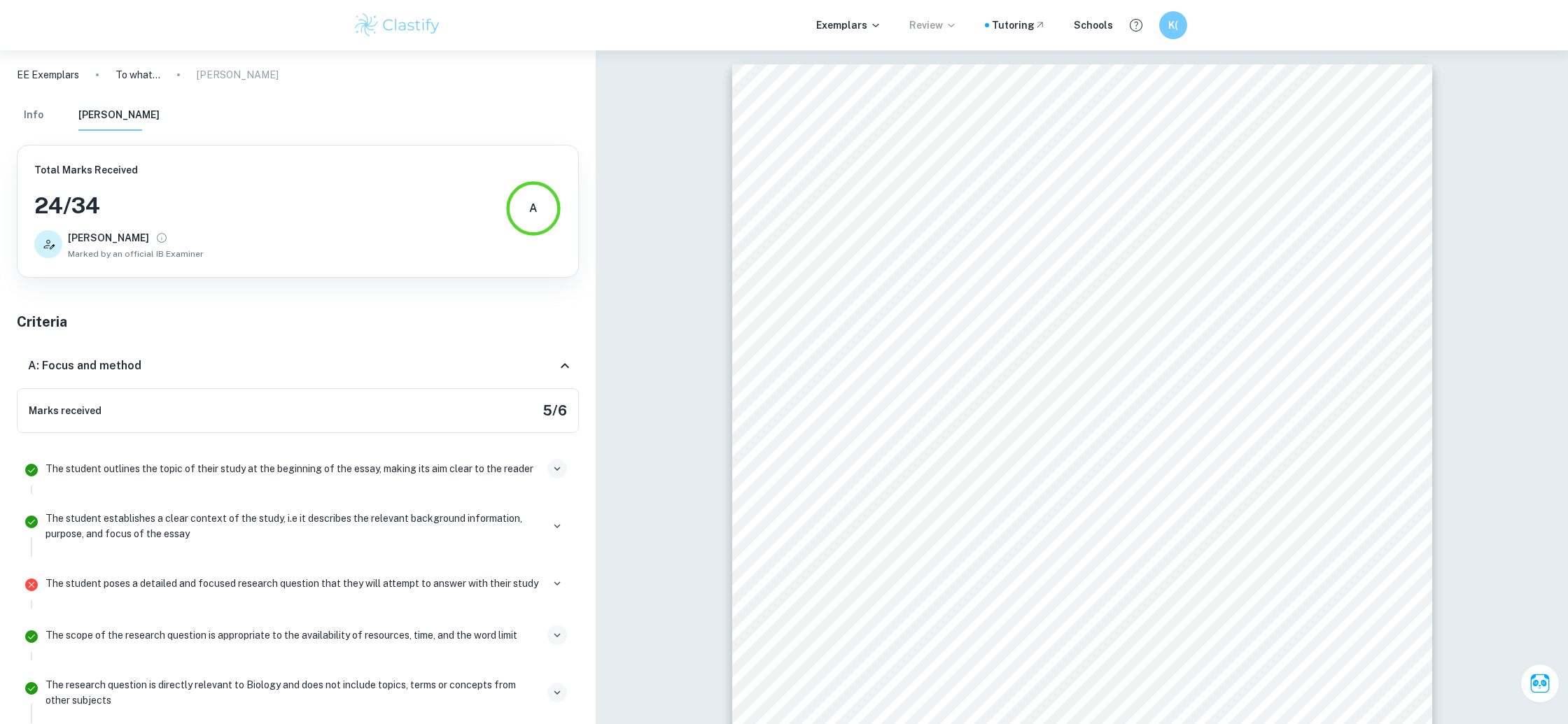
click at [930, 27] on p "Review" at bounding box center [932, 25] width 48 height 15
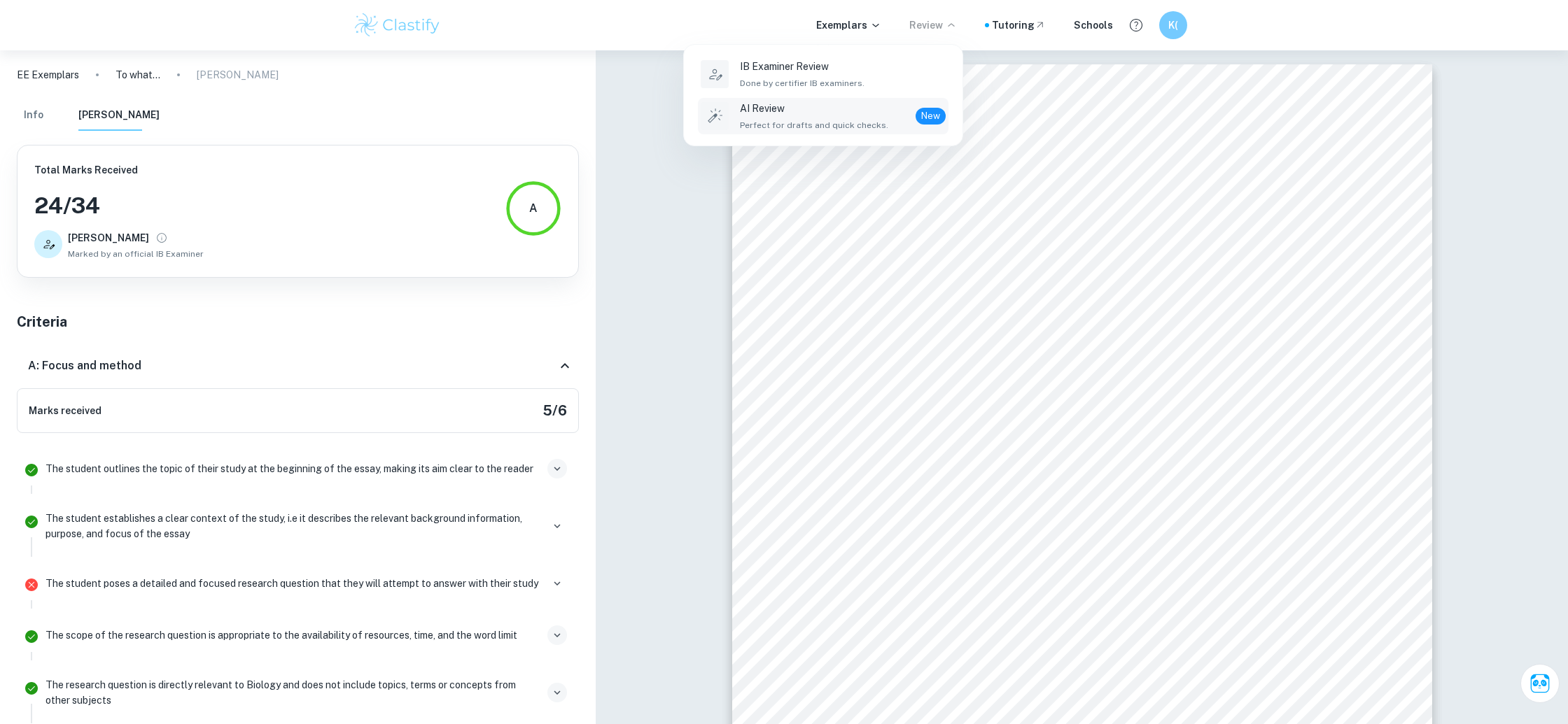
click at [858, 130] on span "Perfect for drafts and quick checks." at bounding box center [814, 125] width 148 height 12
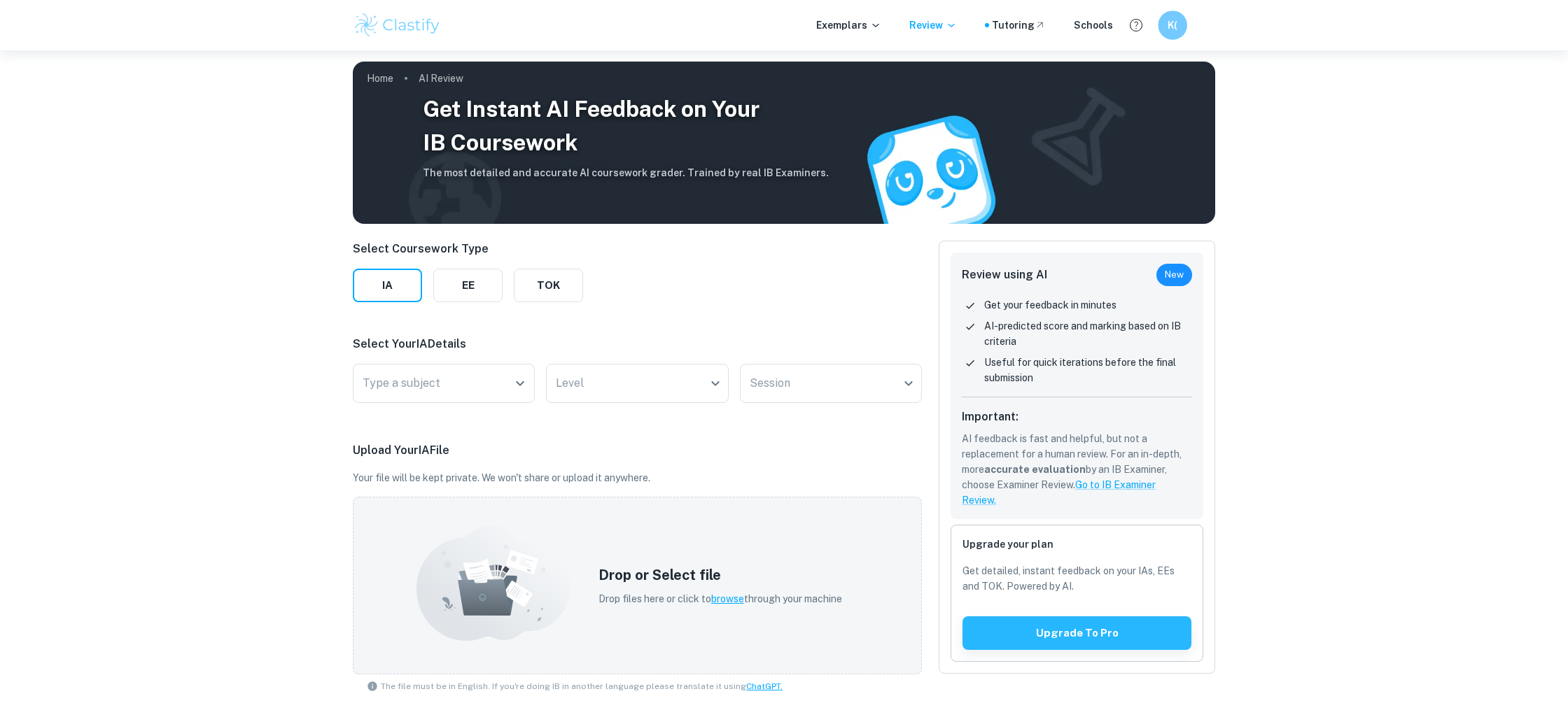
click at [1179, 30] on h6 "K(" at bounding box center [1172, 26] width 17 height 16
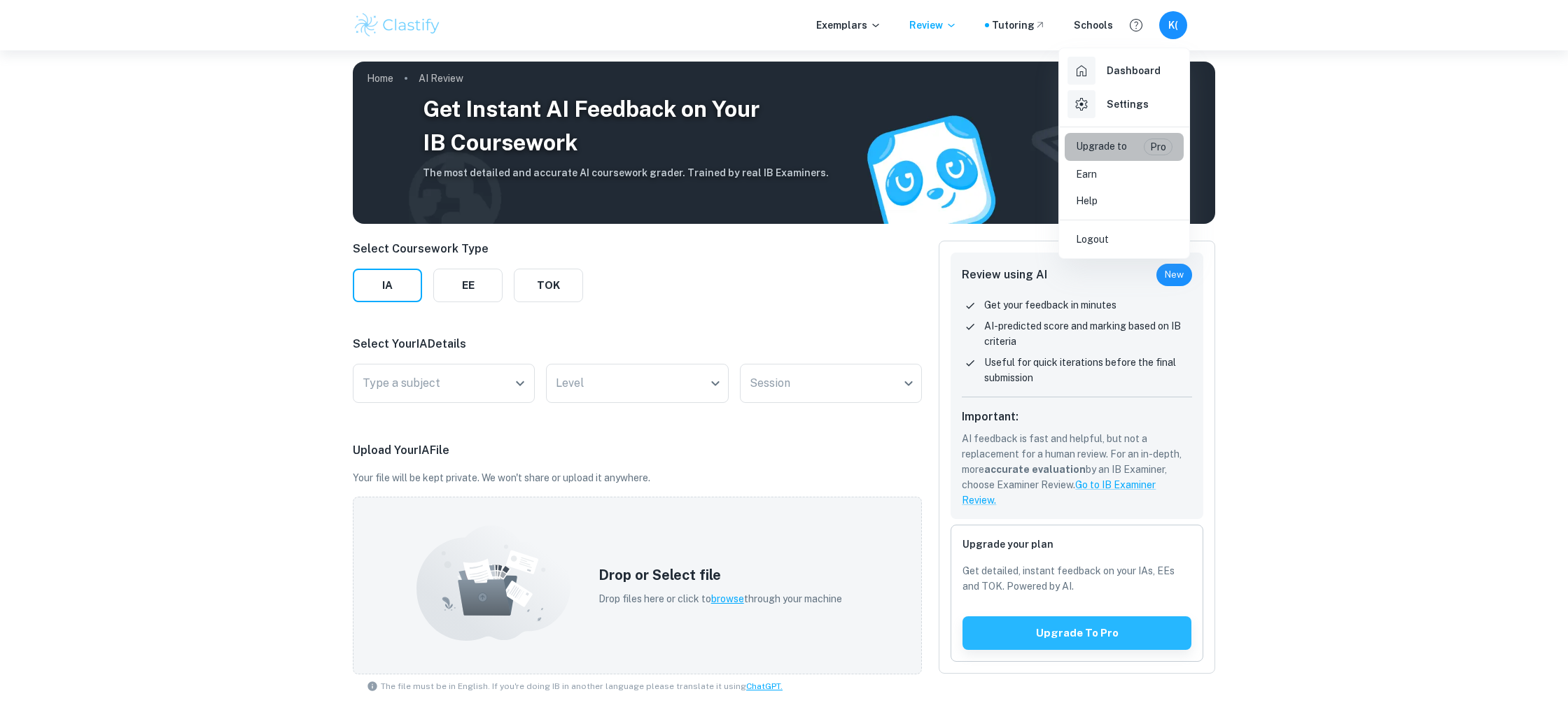
click at [1114, 147] on p "Upgrade to" at bounding box center [1102, 147] width 51 height 17
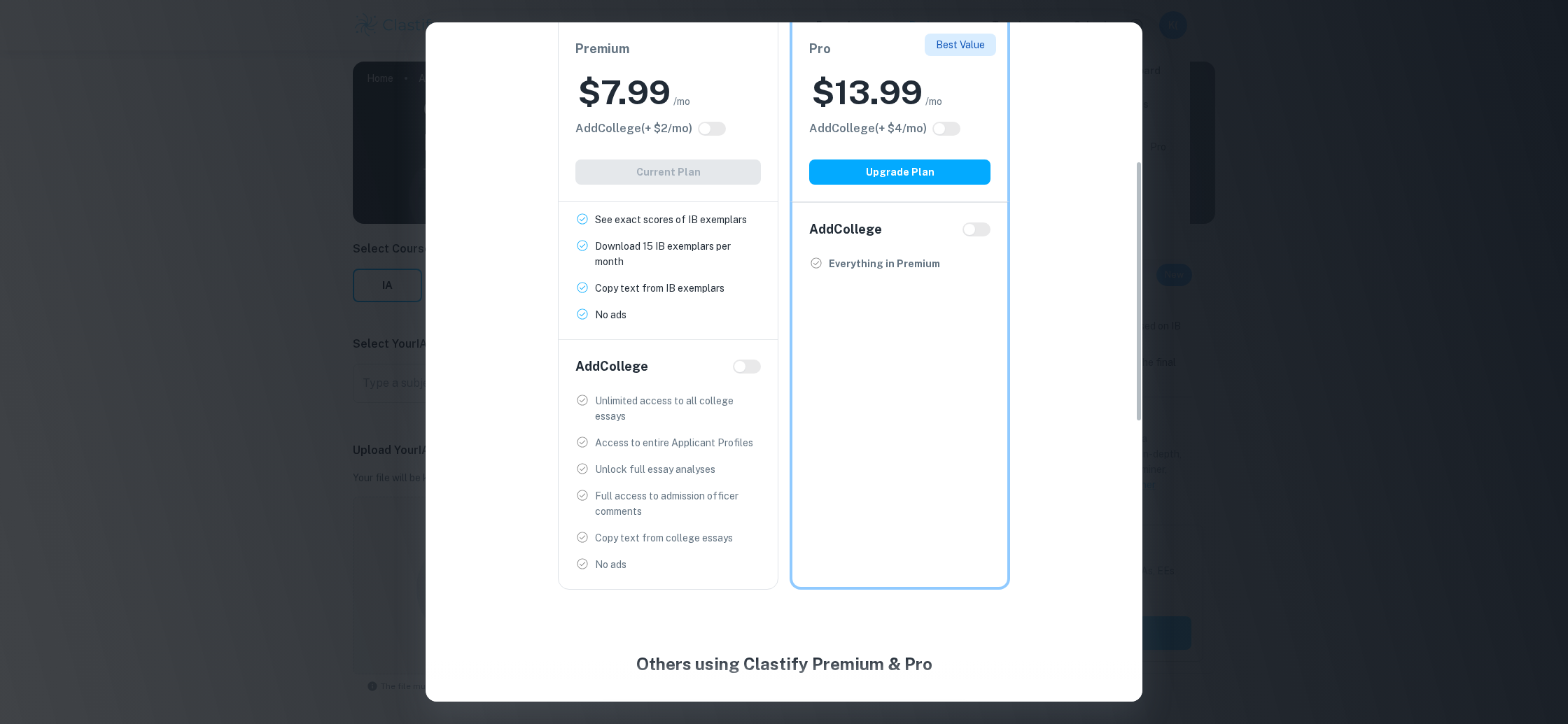
scroll to position [361, 0]
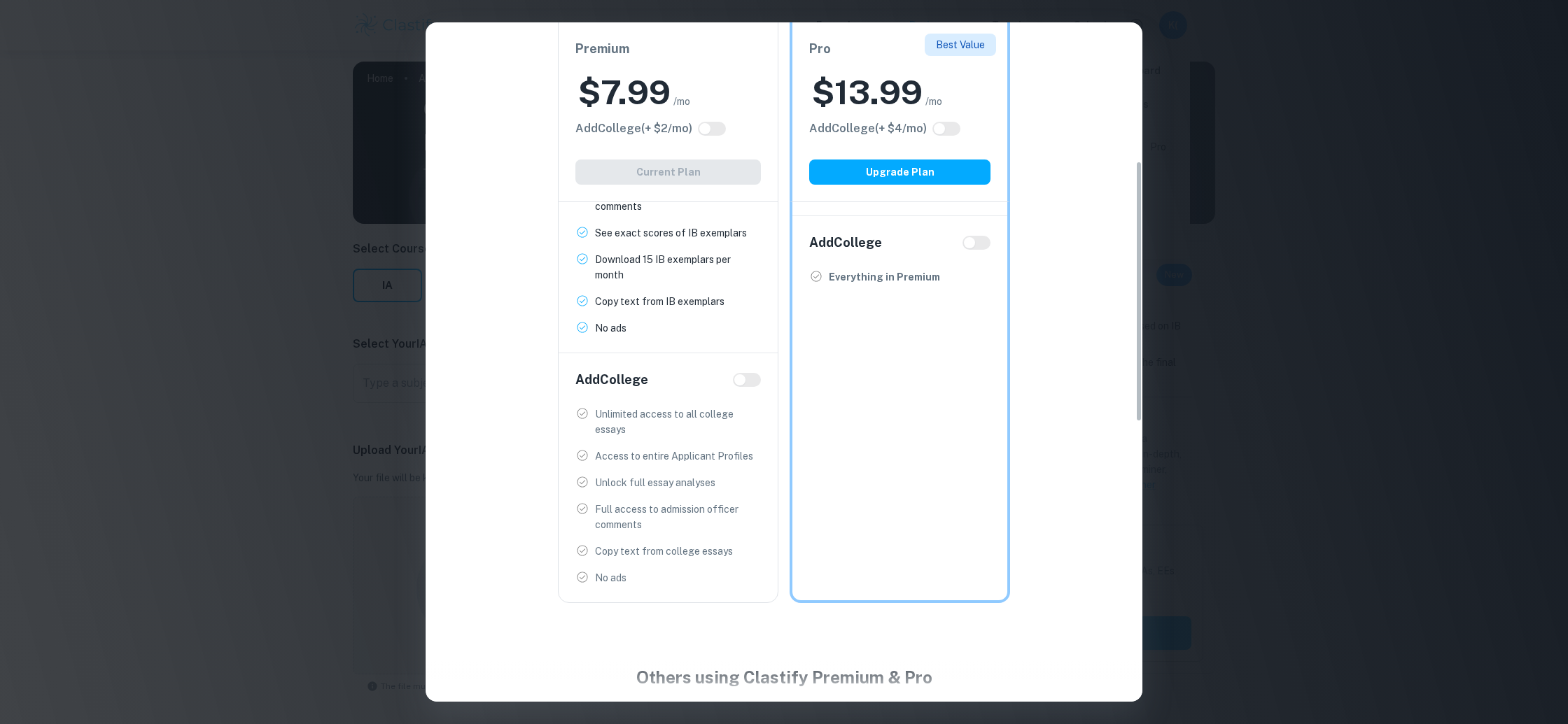
click at [971, 238] on input "checkbox" at bounding box center [970, 243] width 34 height 11
checkbox input "true"
click at [976, 239] on input "checkbox" at bounding box center [984, 243] width 34 height 11
checkbox input "false"
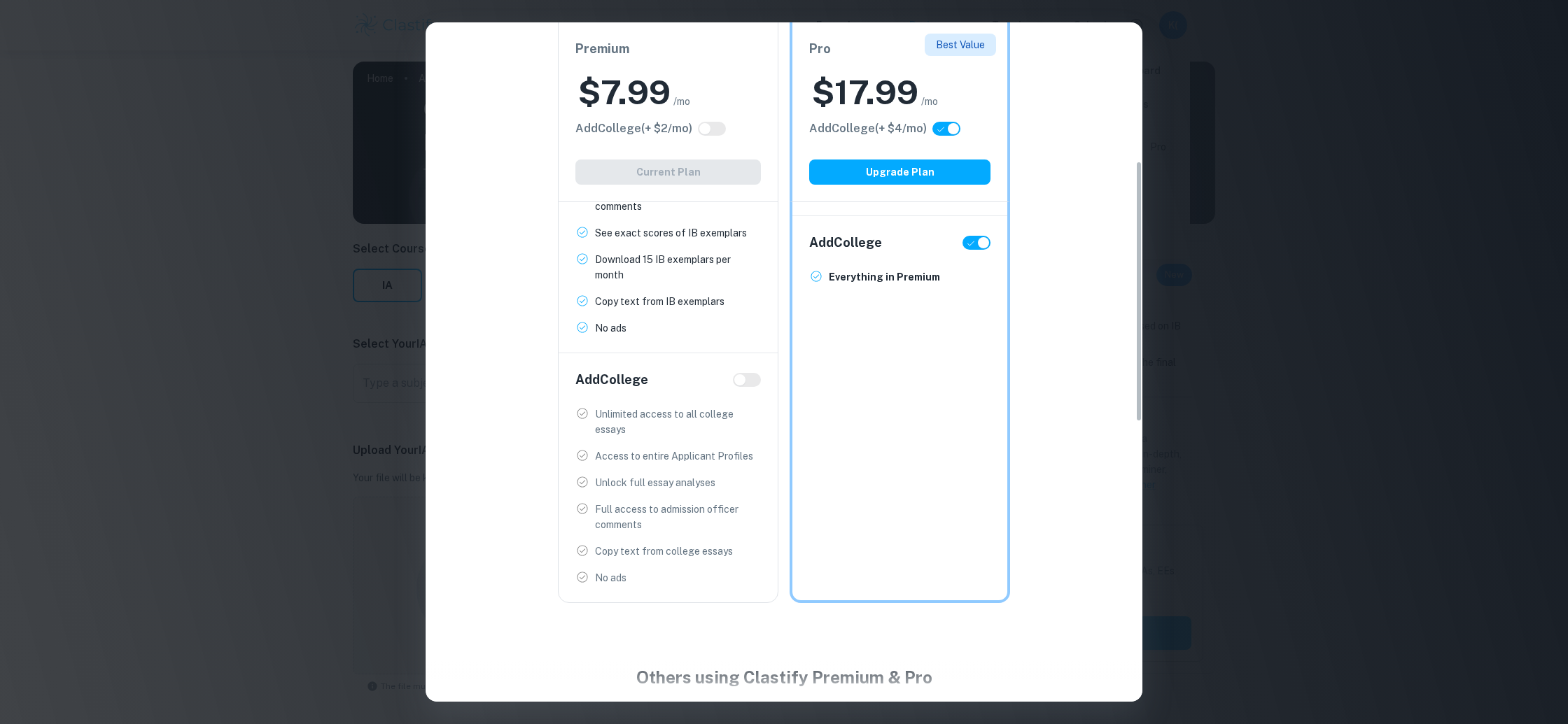
checkbox input "false"
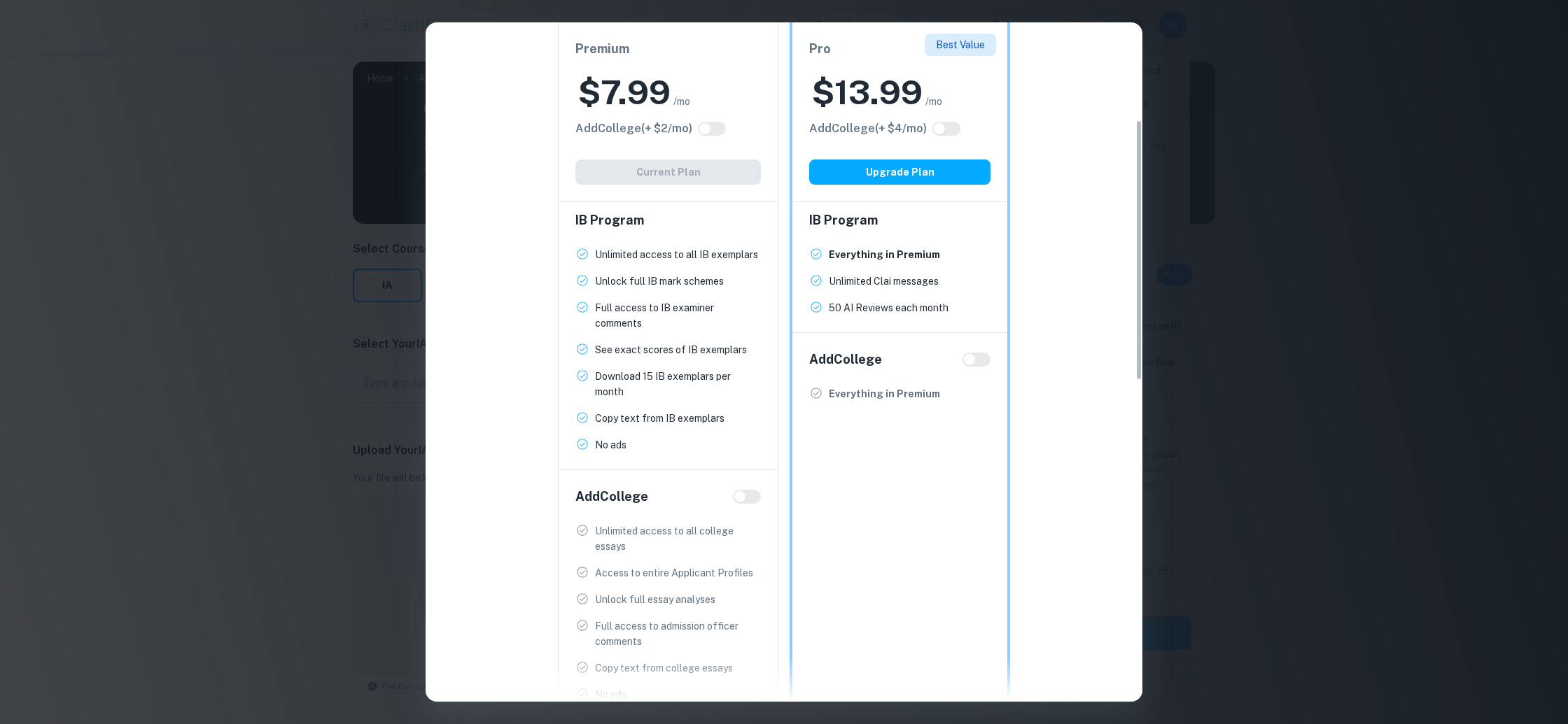
scroll to position [240, 0]
click at [1200, 289] on div "Easily Ace Your IB Coursework & Crush College Essays. Get Clastify Premium Get …" at bounding box center [784, 362] width 1568 height 724
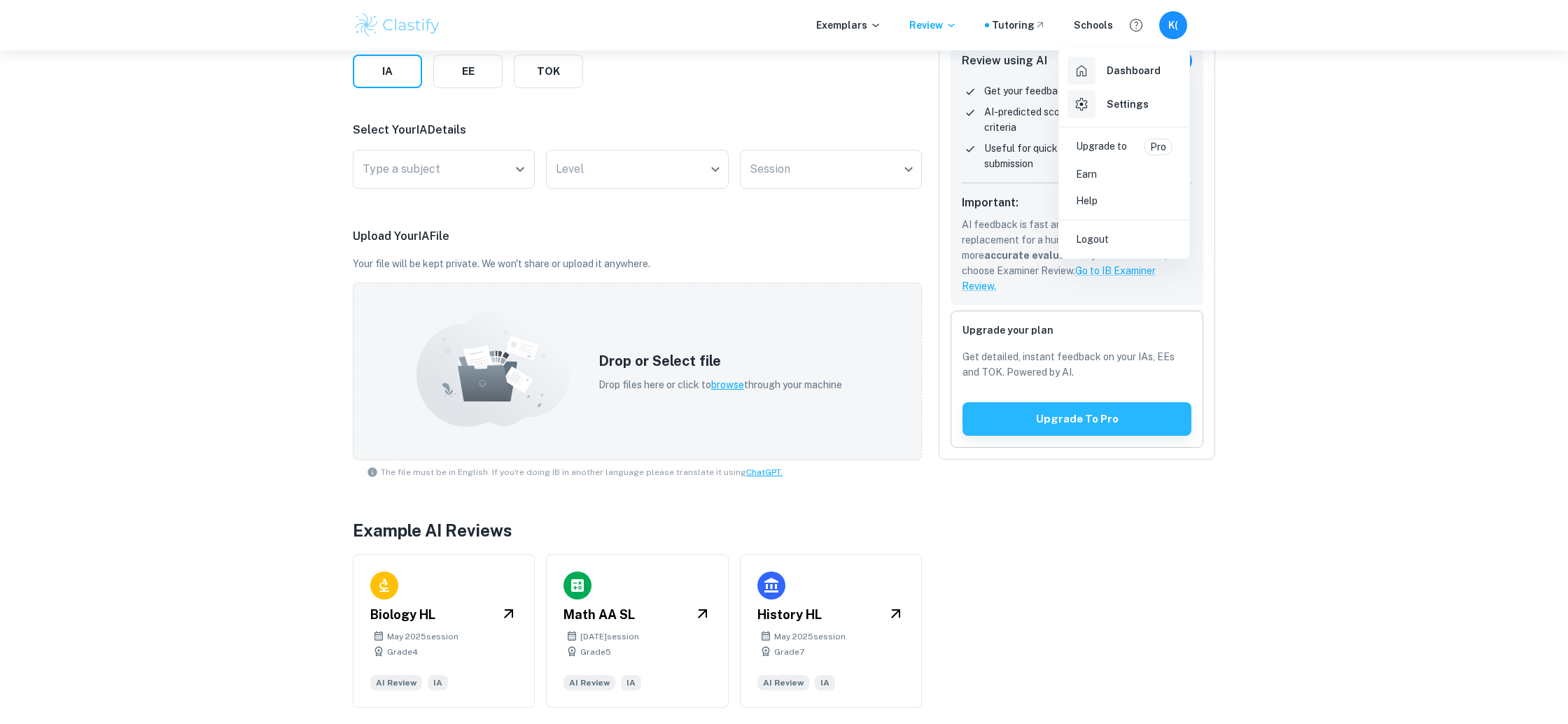
scroll to position [0, 0]
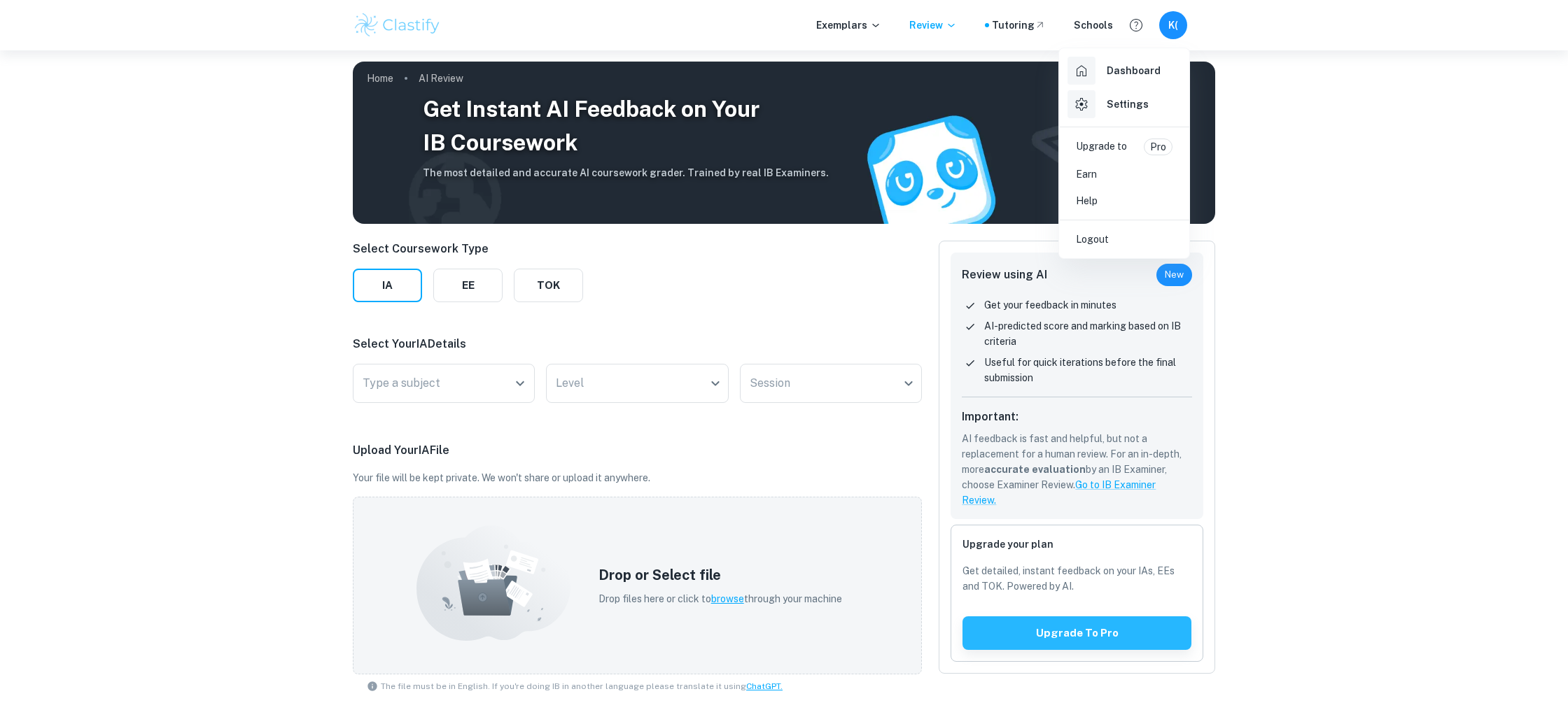
click at [893, 426] on div at bounding box center [784, 362] width 1568 height 724
